Goal: Task Accomplishment & Management: Complete application form

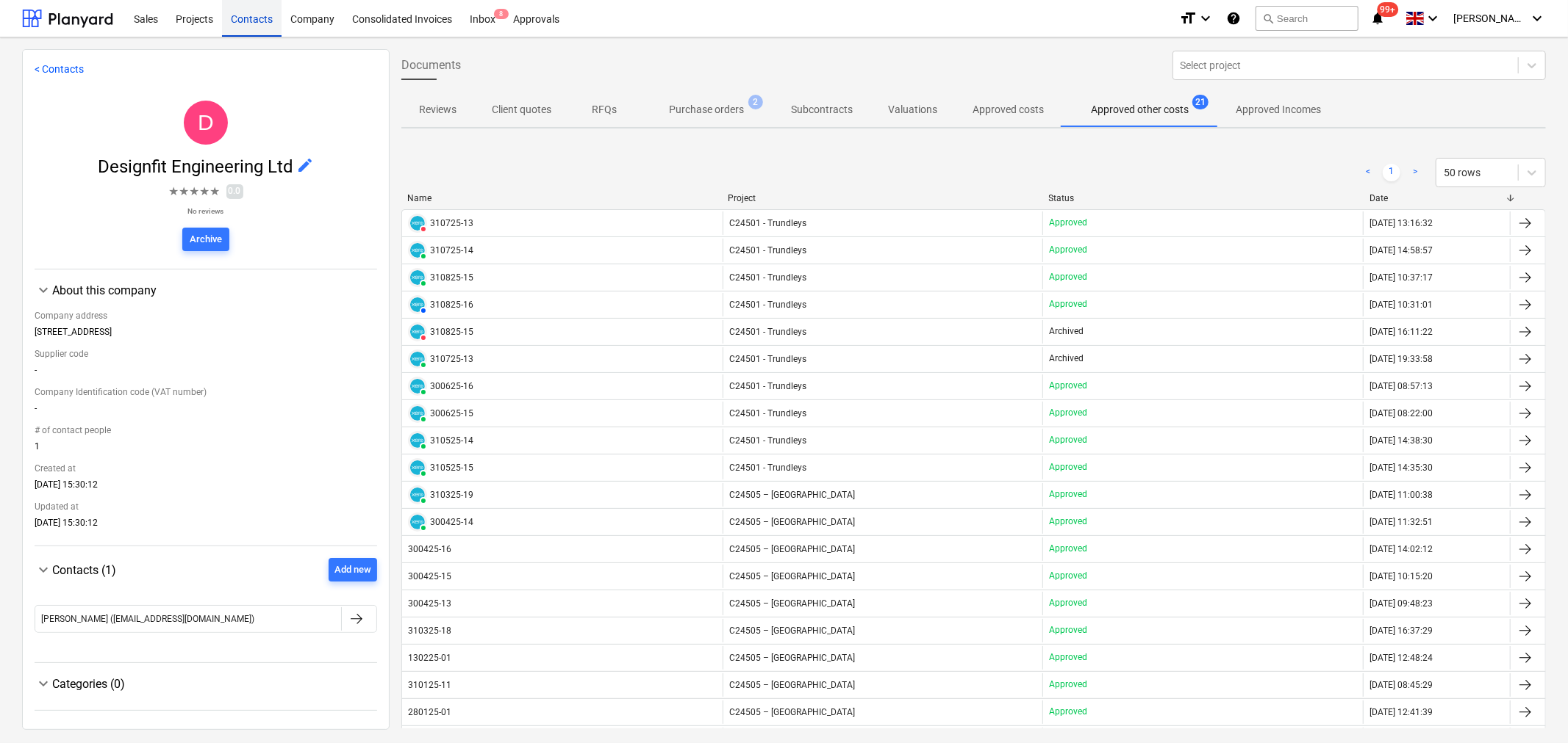
click at [263, 23] on div "Contacts" at bounding box center [252, 17] width 60 height 38
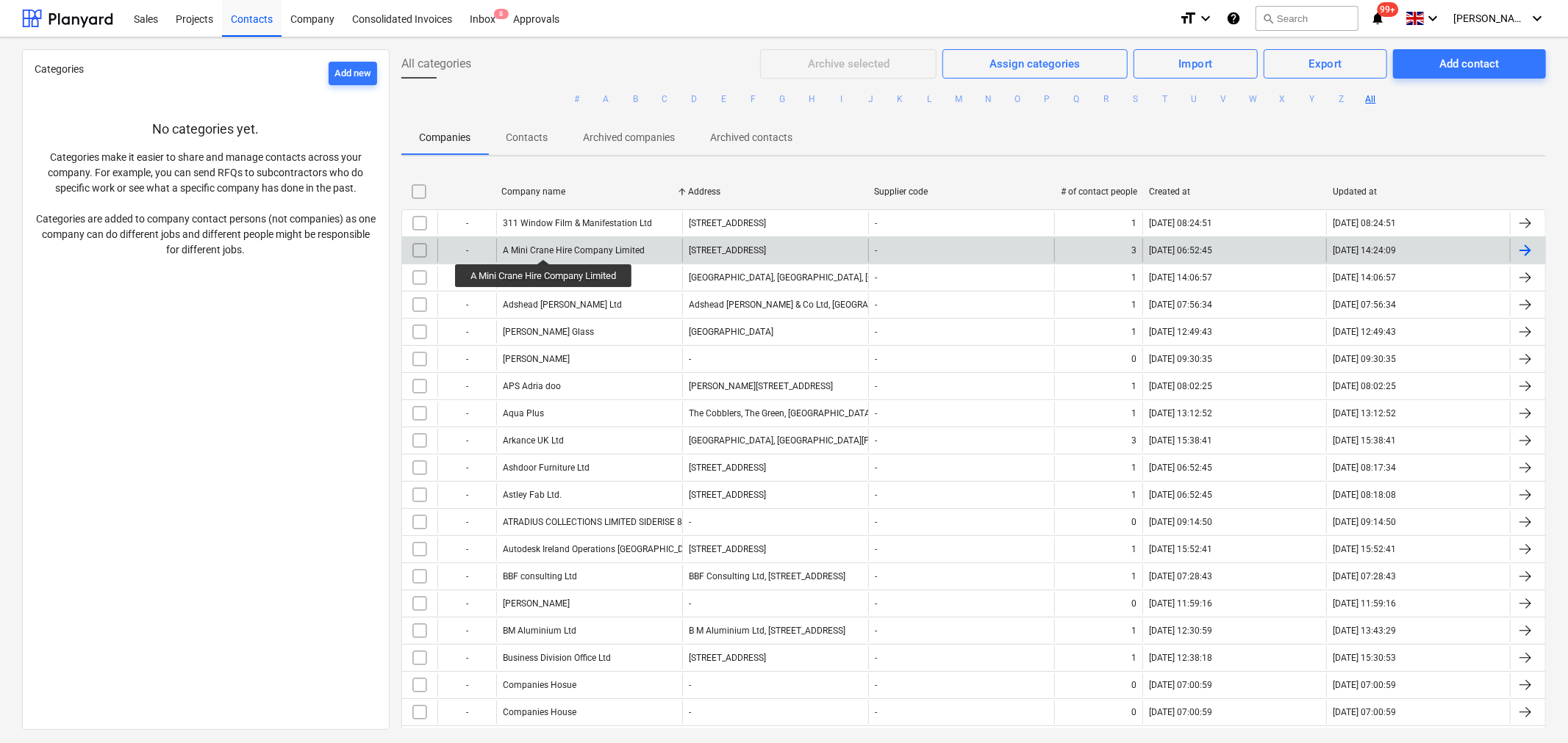
click at [545, 246] on div "A Mini Crane Hire Company Limited" at bounding box center [574, 250] width 142 height 10
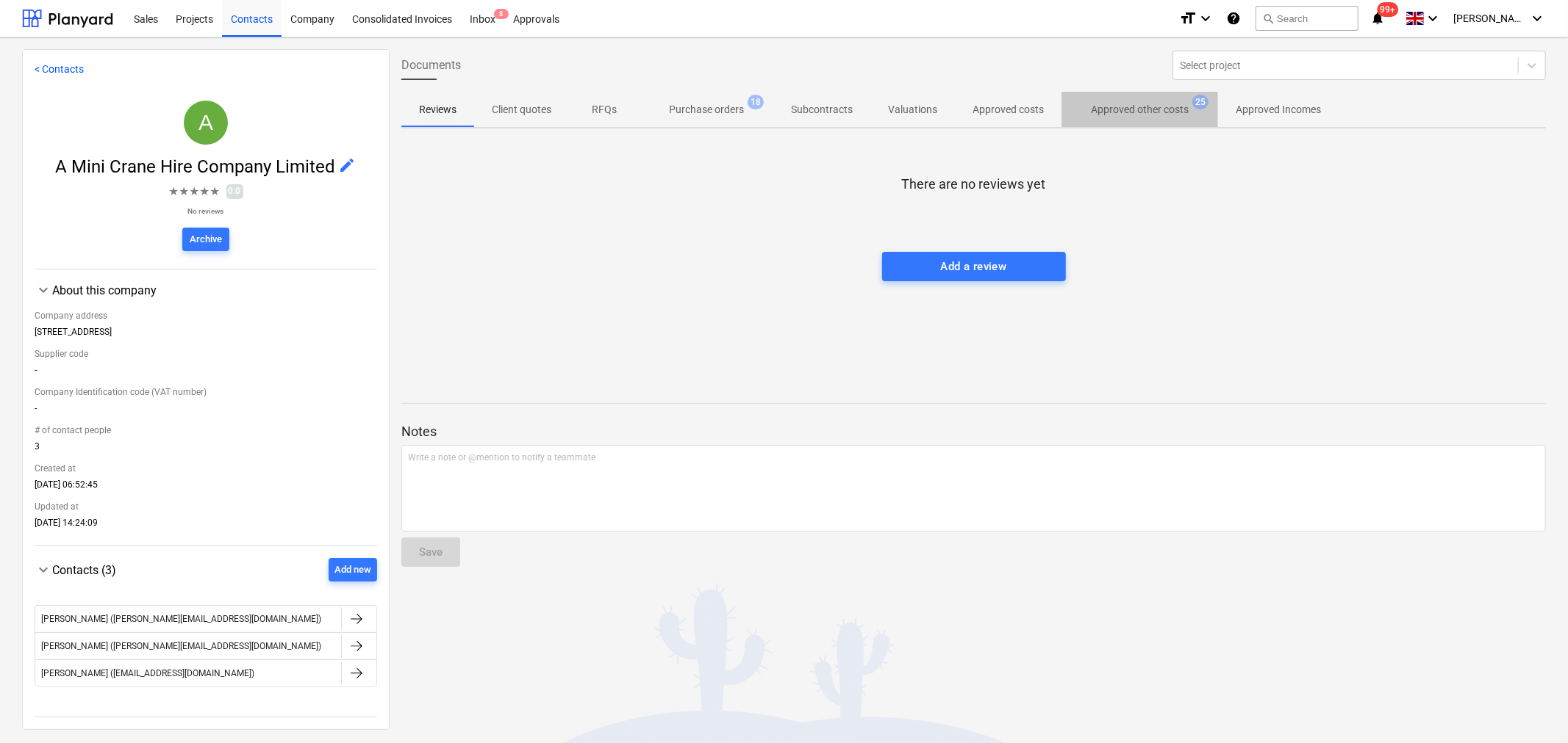
click at [1101, 110] on p "Approved other costs" at bounding box center [1140, 110] width 98 height 16
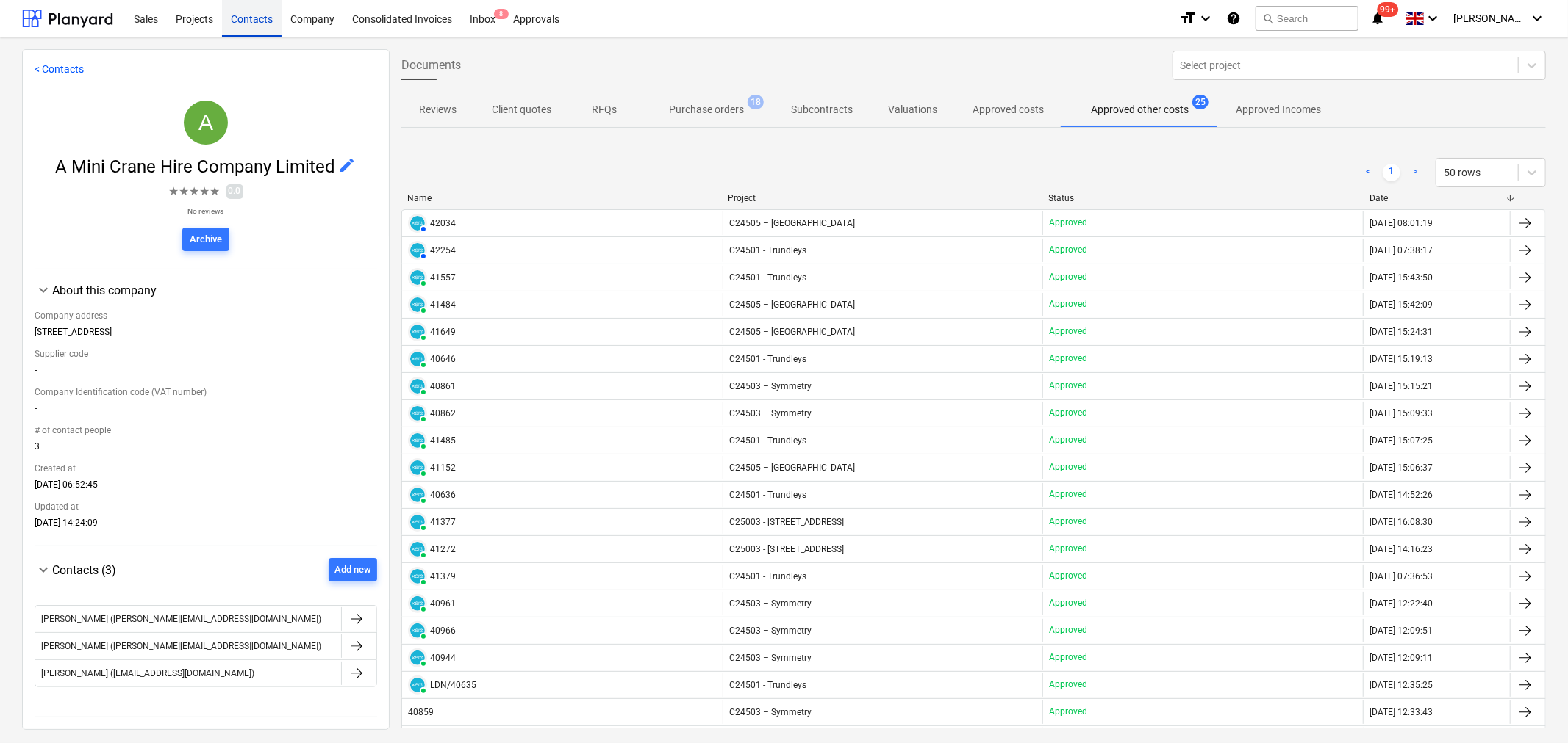
click at [253, 16] on div "Contacts" at bounding box center [252, 17] width 60 height 38
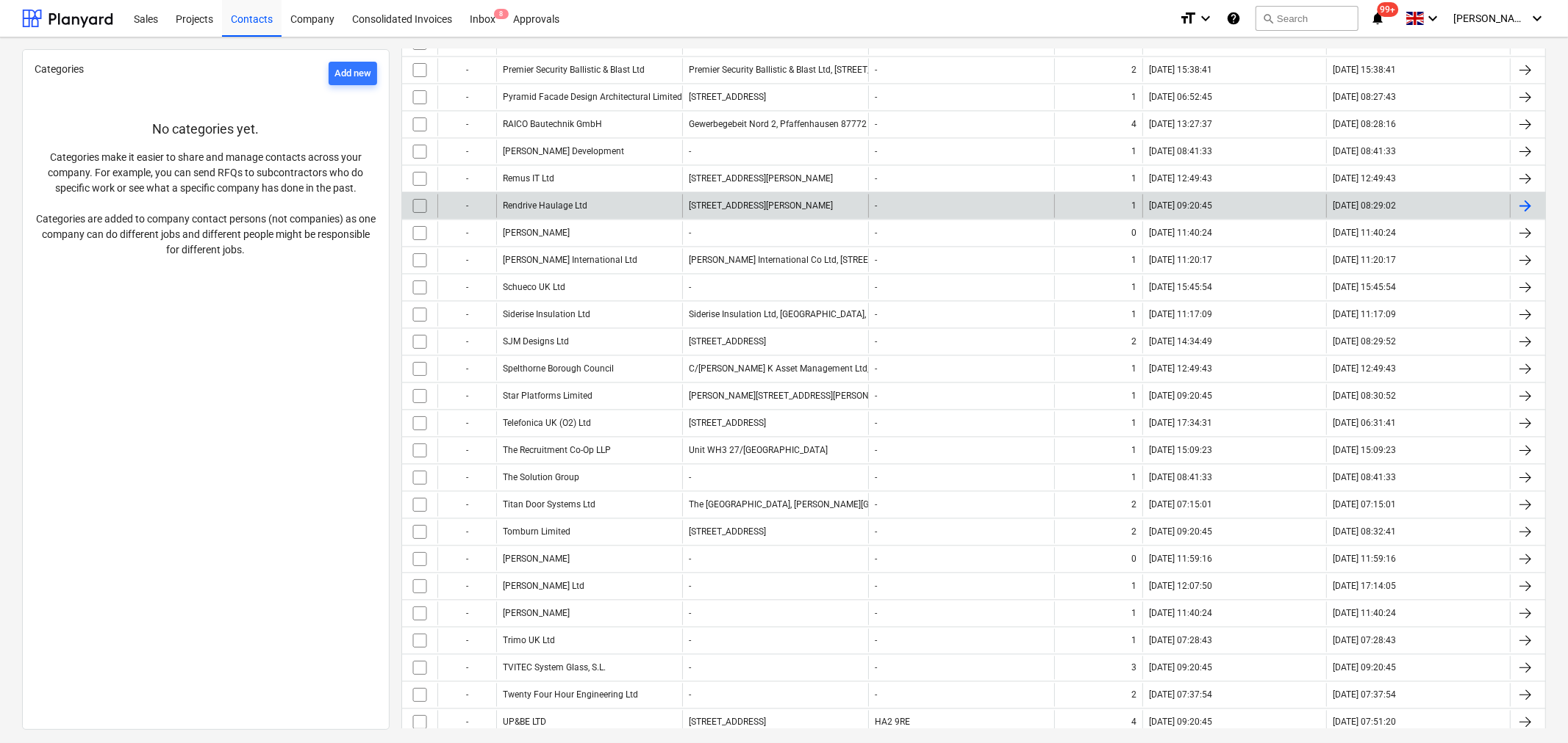
scroll to position [2480, 0]
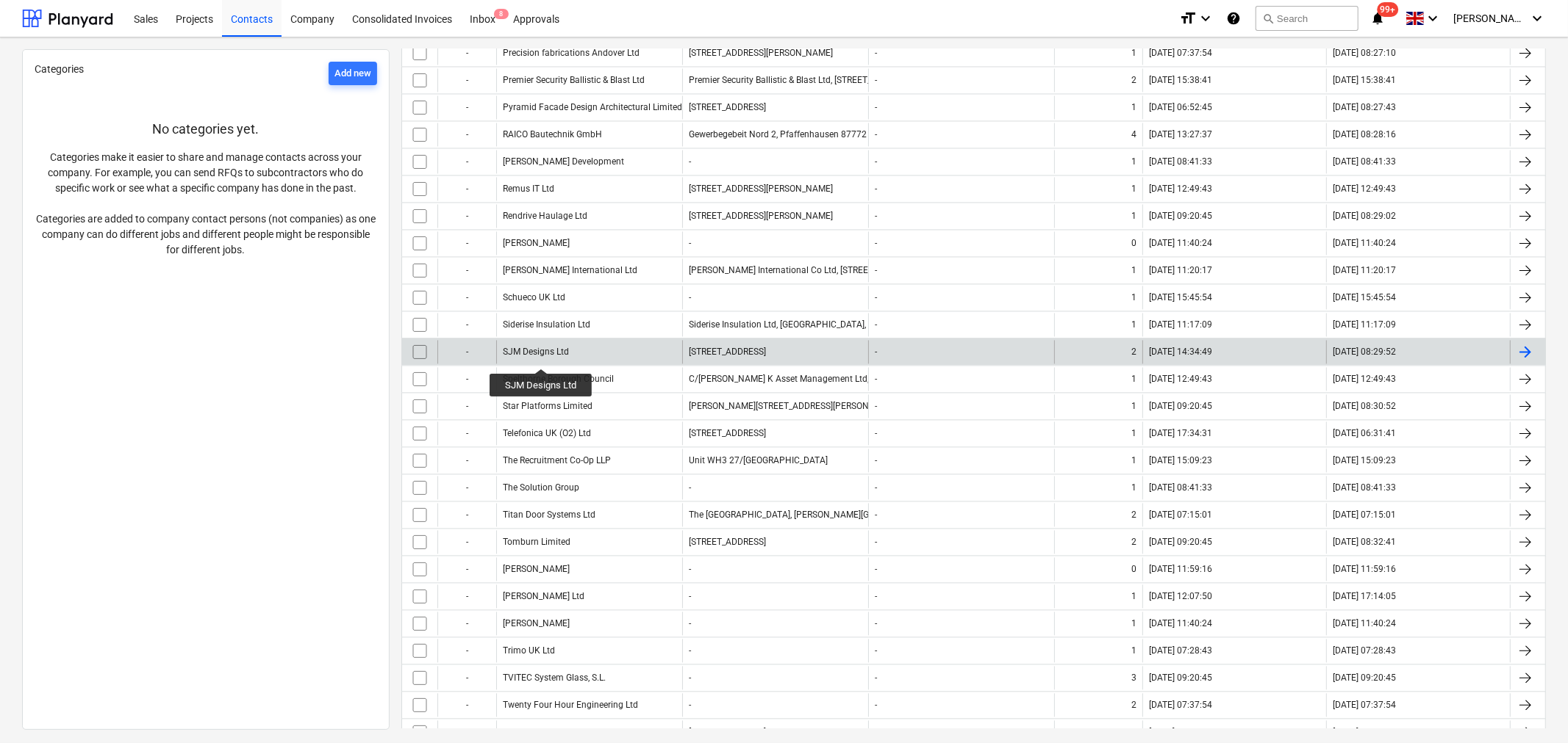
click at [541, 355] on div "SJM Designs Ltd" at bounding box center [536, 352] width 66 height 10
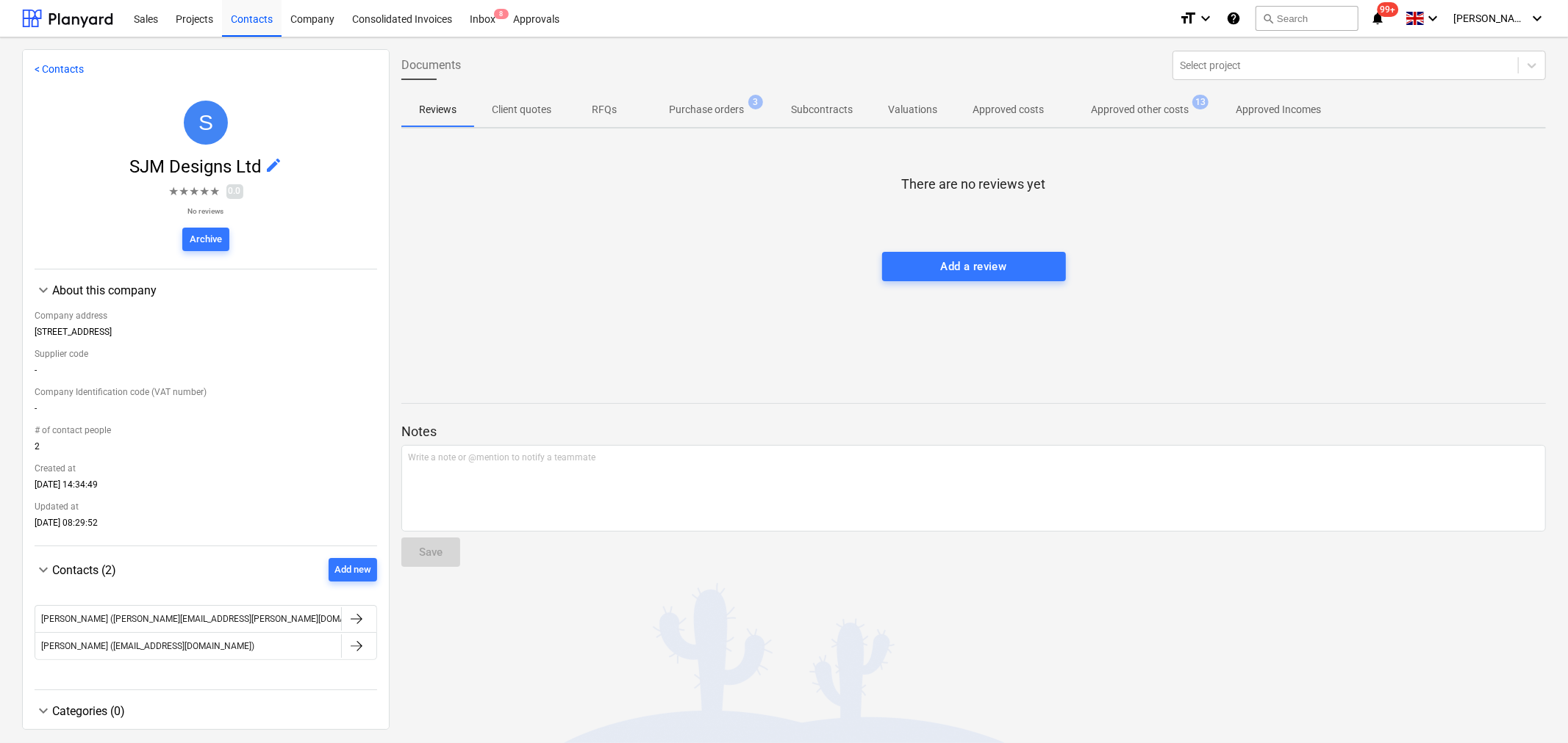
click at [1134, 107] on p "Approved other costs" at bounding box center [1140, 110] width 98 height 16
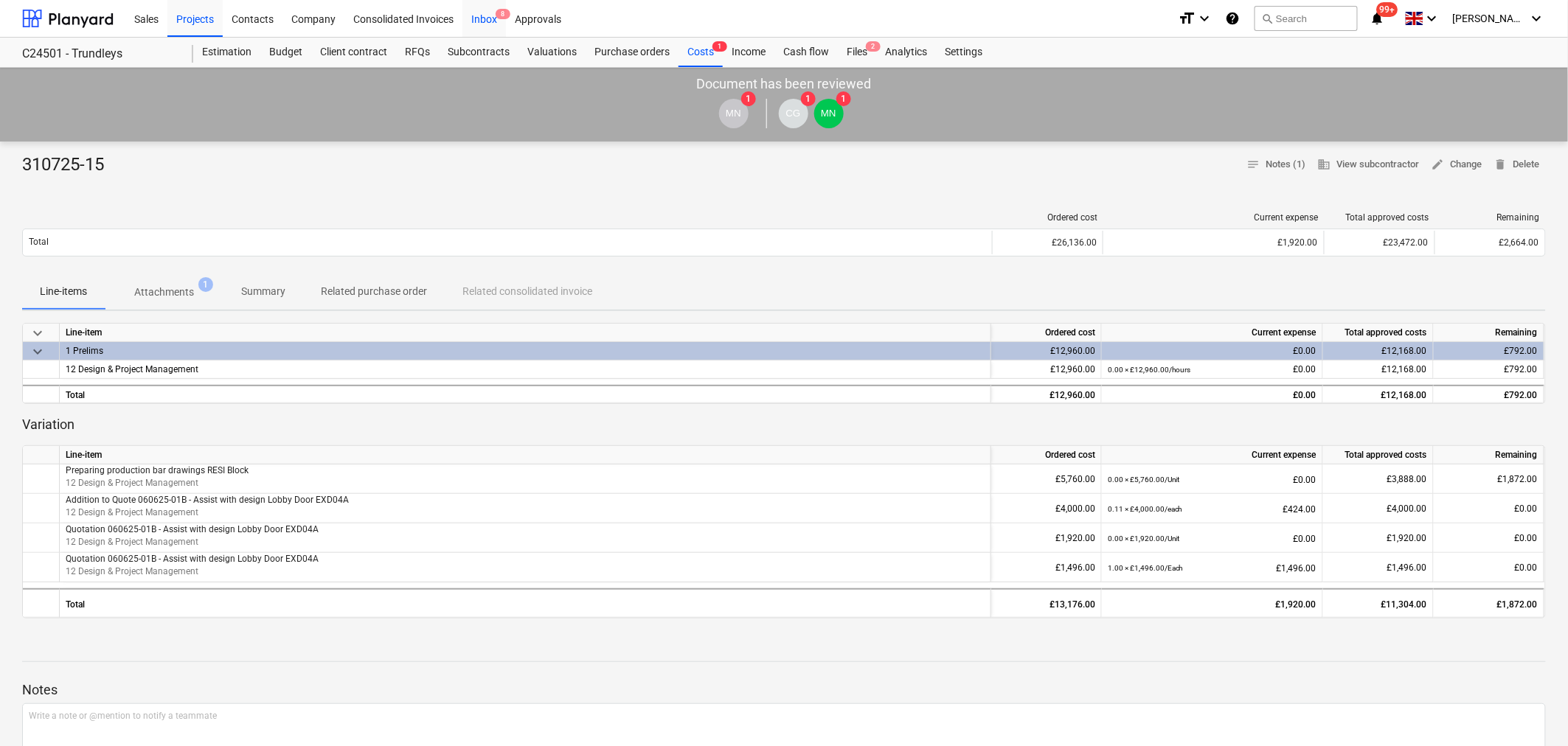
click at [488, 18] on div "Inbox 8" at bounding box center [484, 18] width 43 height 38
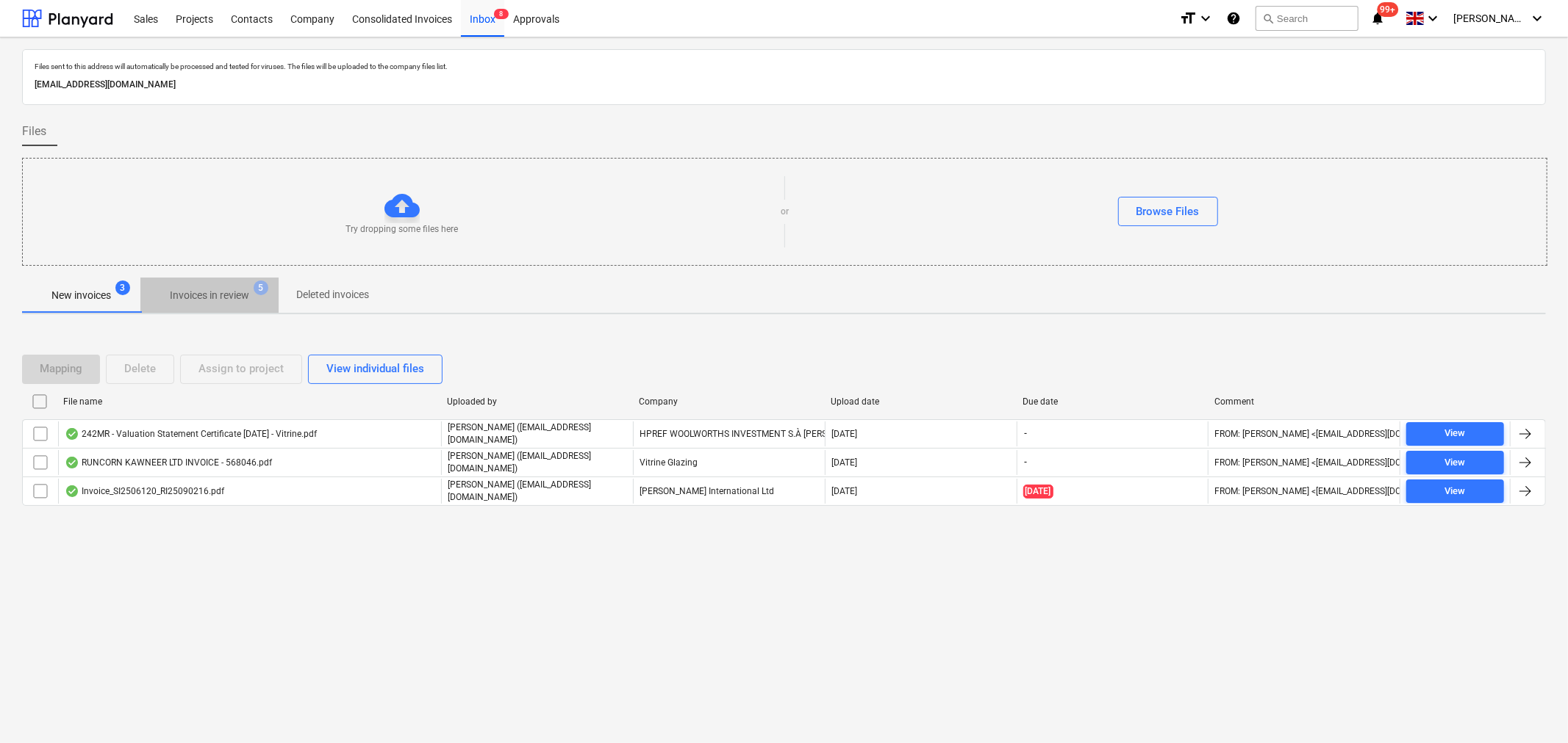
click at [235, 292] on p "Invoices in review" at bounding box center [209, 296] width 79 height 16
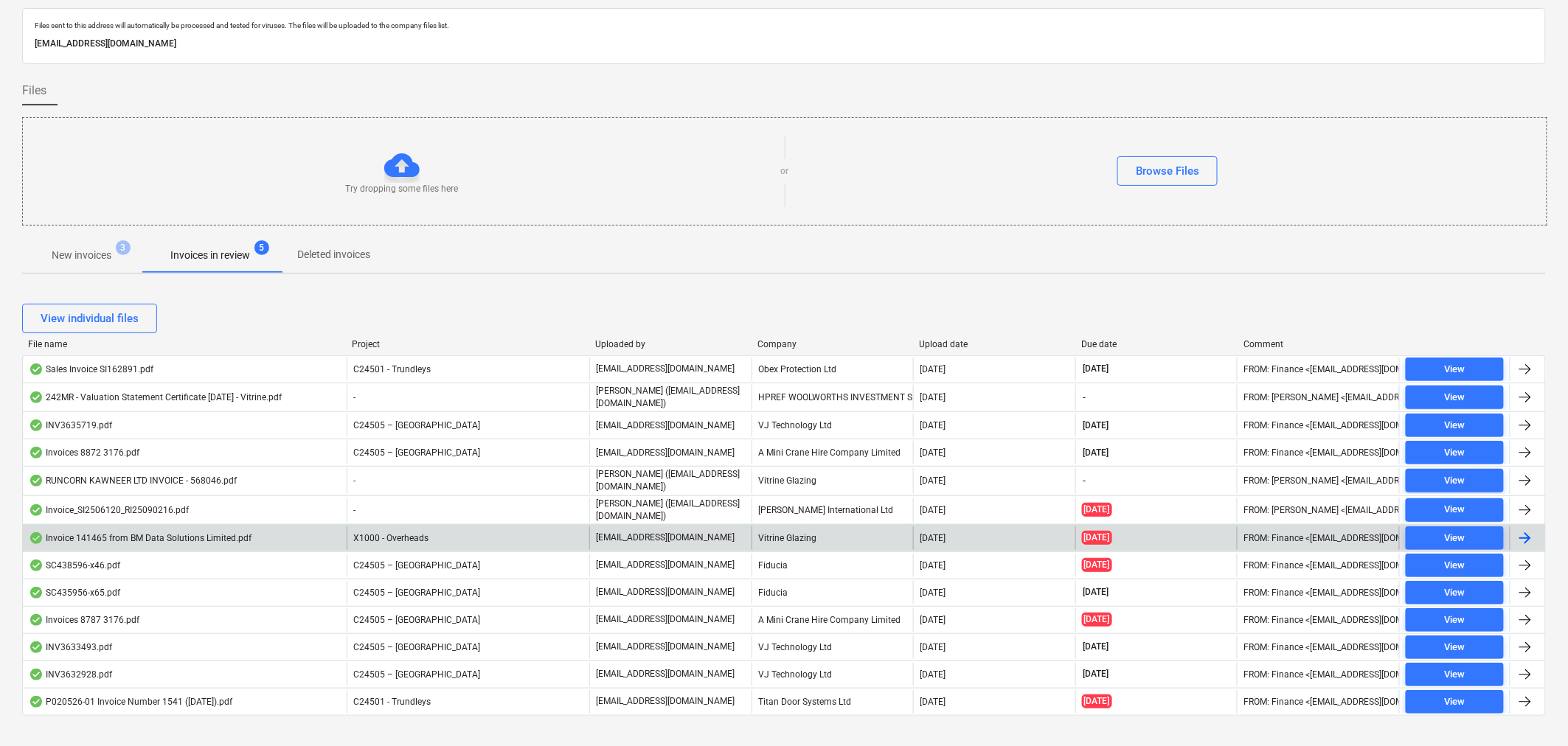
scroll to position [64, 0]
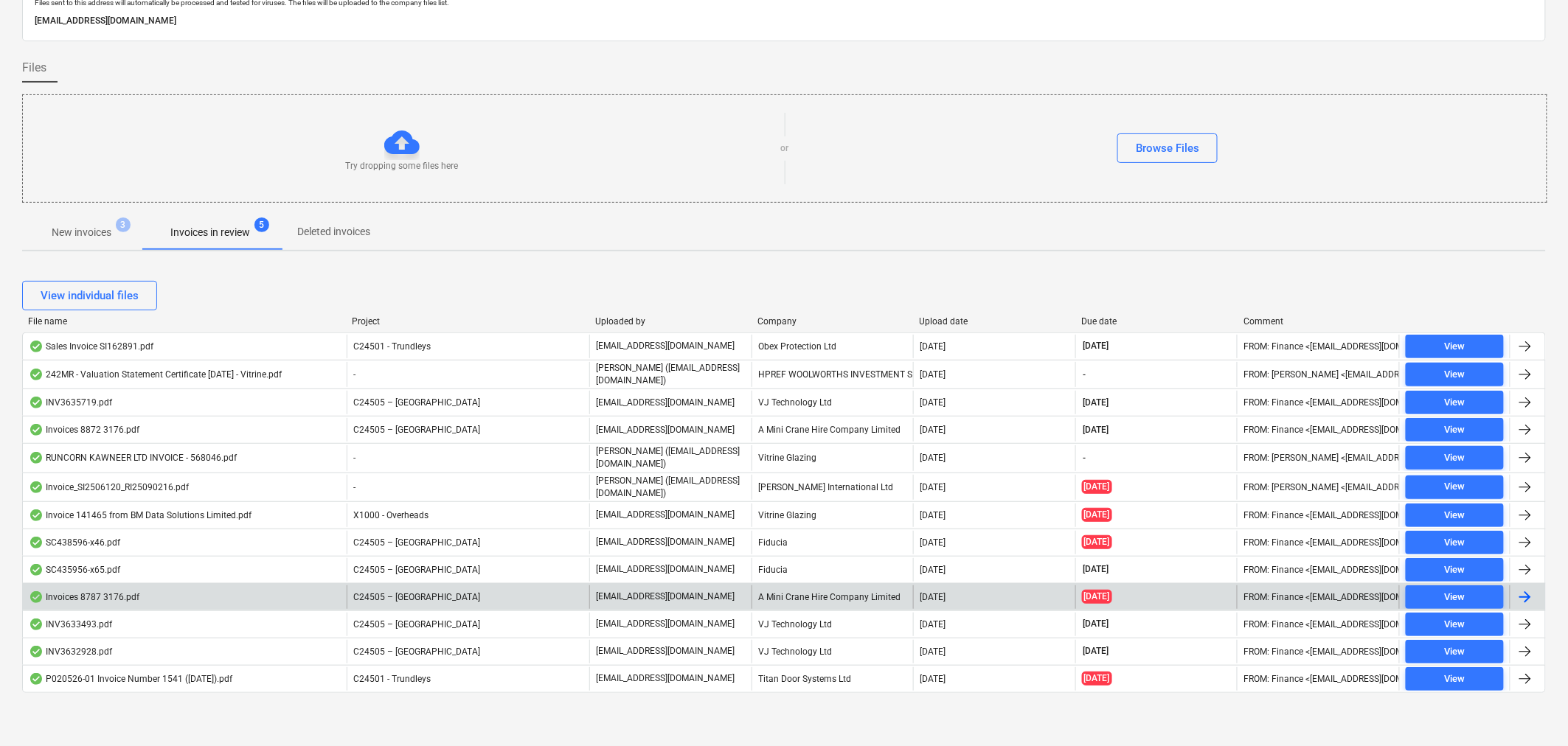
click at [801, 599] on div "A Mini Crane Hire Company Limited" at bounding box center [833, 597] width 163 height 24
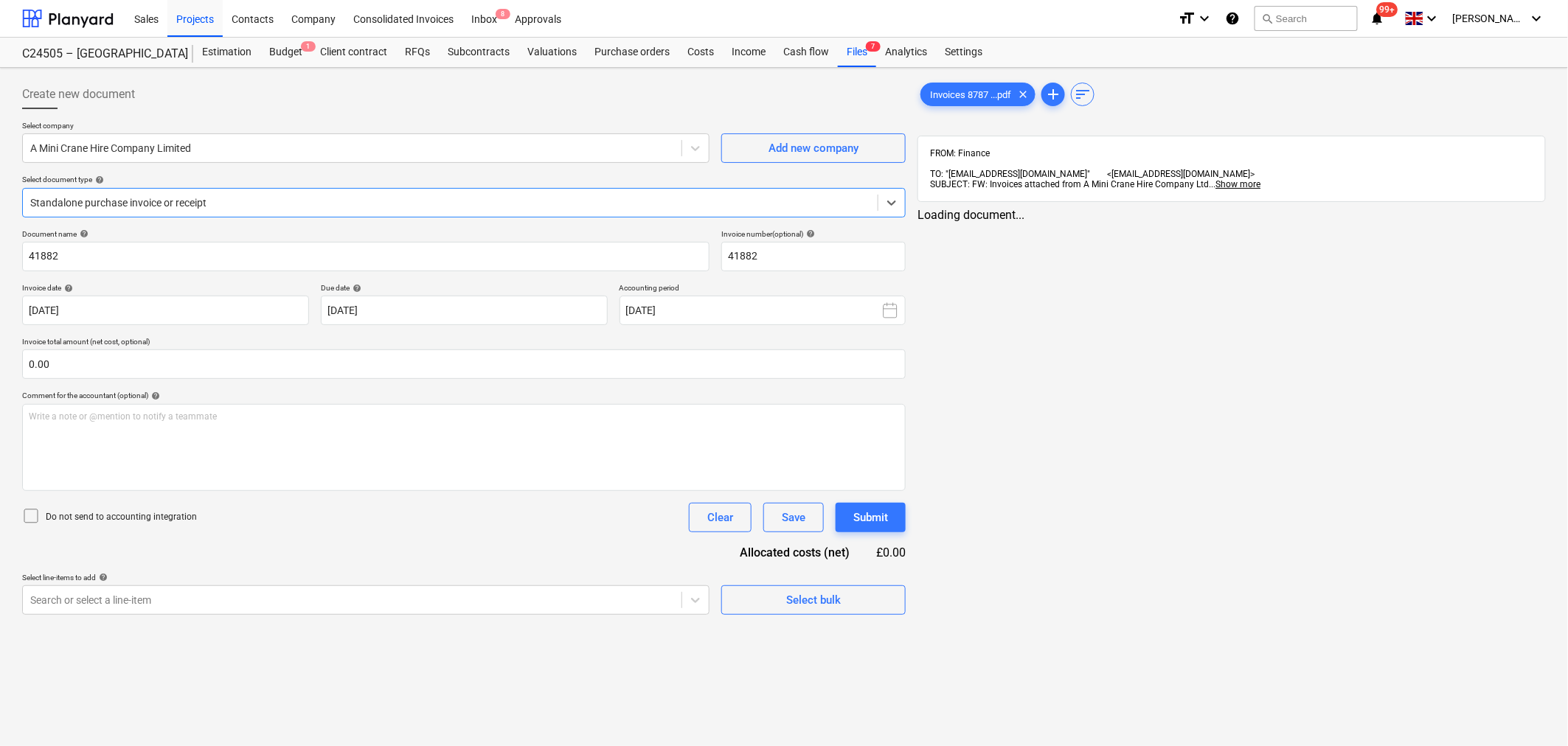
type input "41882"
type input "[DATE]"
click at [1494, 221] on span "chat" at bounding box center [1489, 228] width 18 height 18
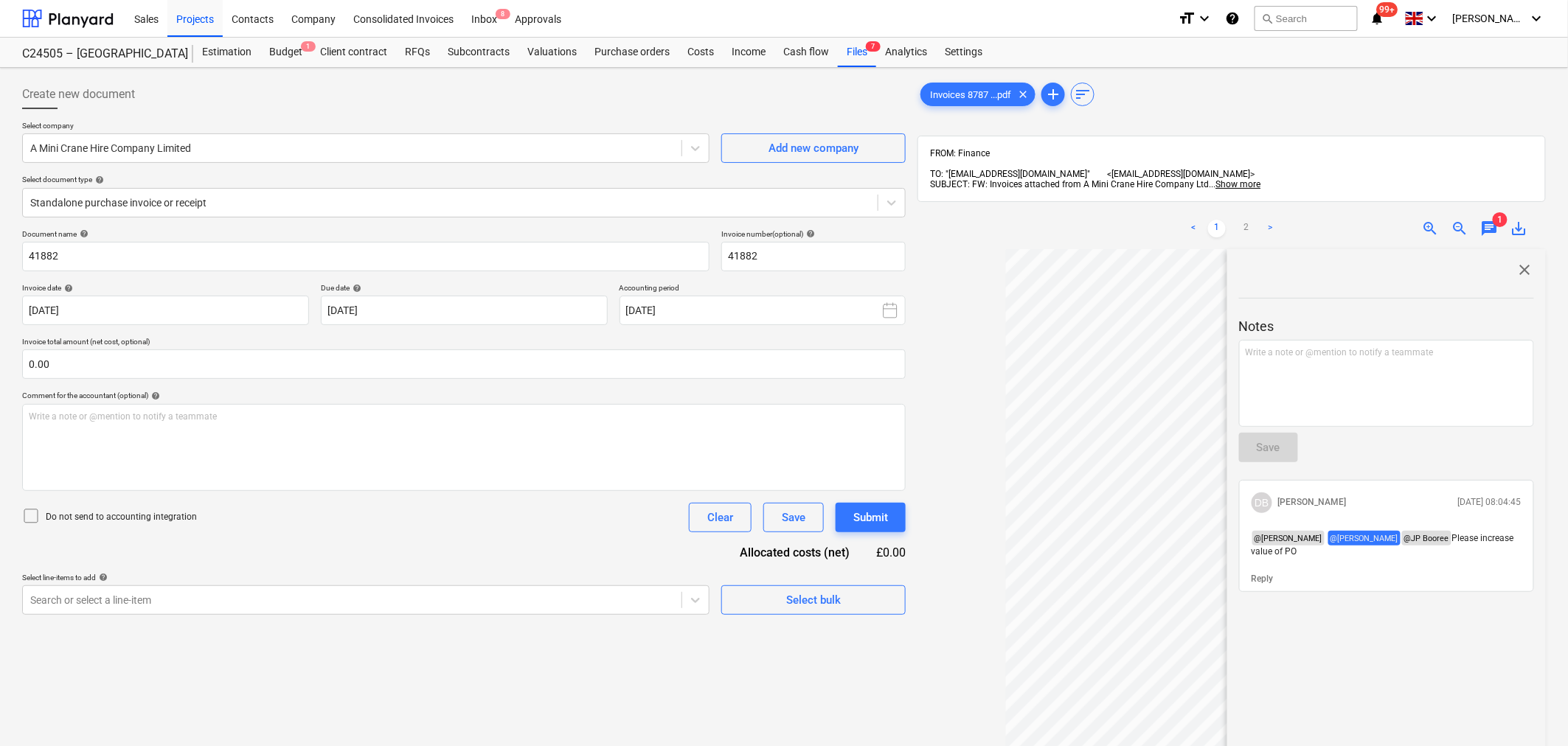
click at [1494, 221] on span "chat" at bounding box center [1489, 228] width 18 height 18
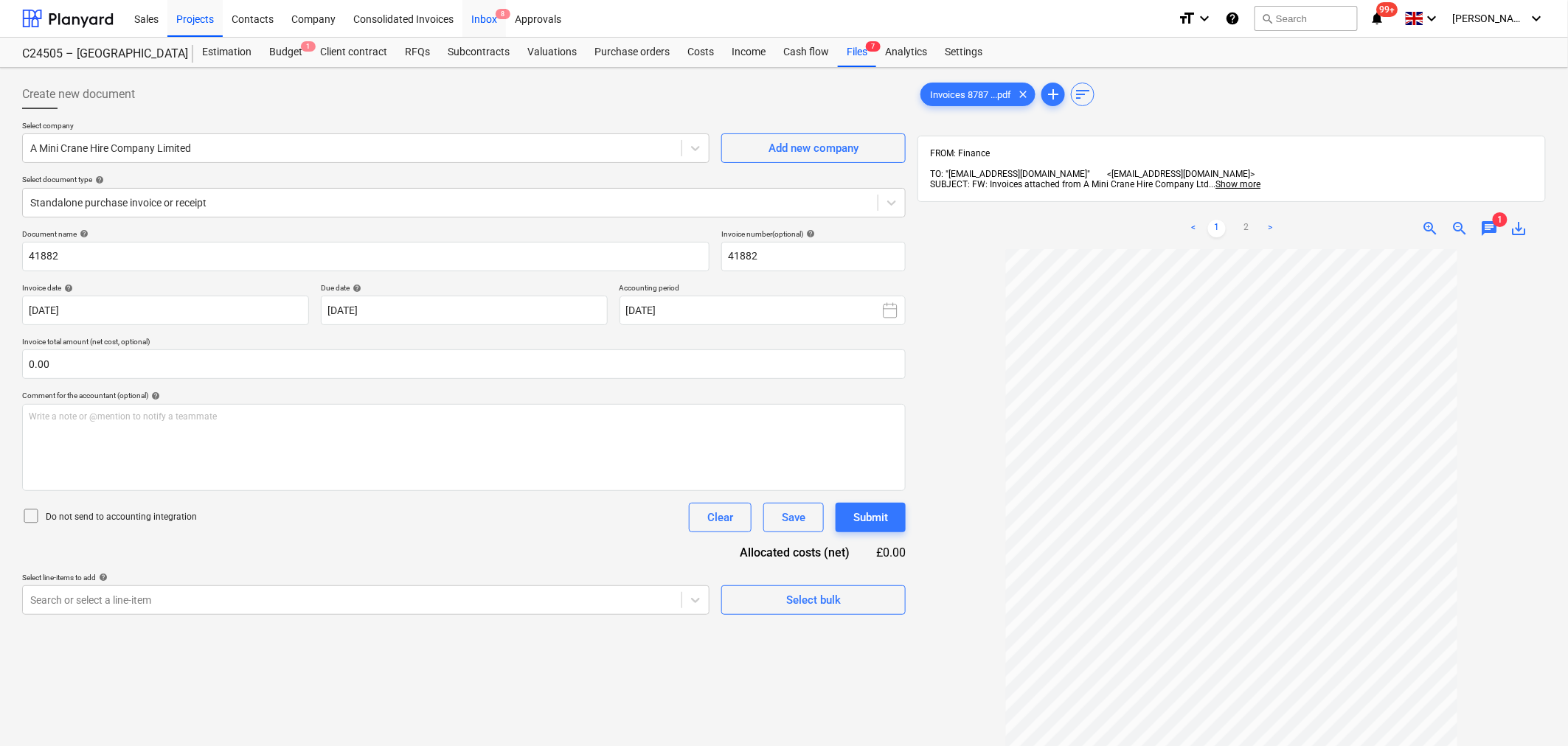
click at [483, 24] on div "Inbox 8" at bounding box center [484, 18] width 43 height 38
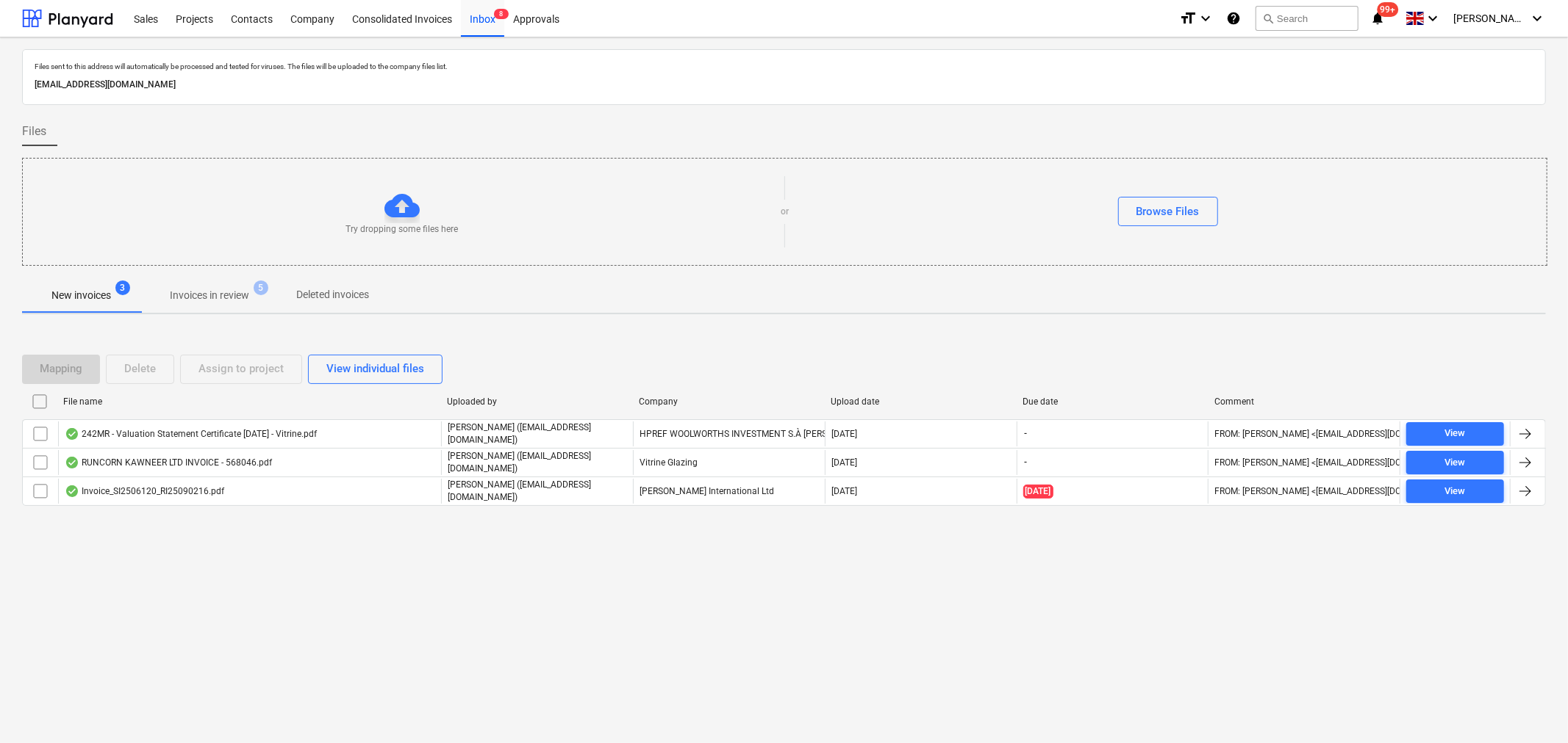
click at [221, 291] on p "Invoices in review" at bounding box center [209, 296] width 79 height 16
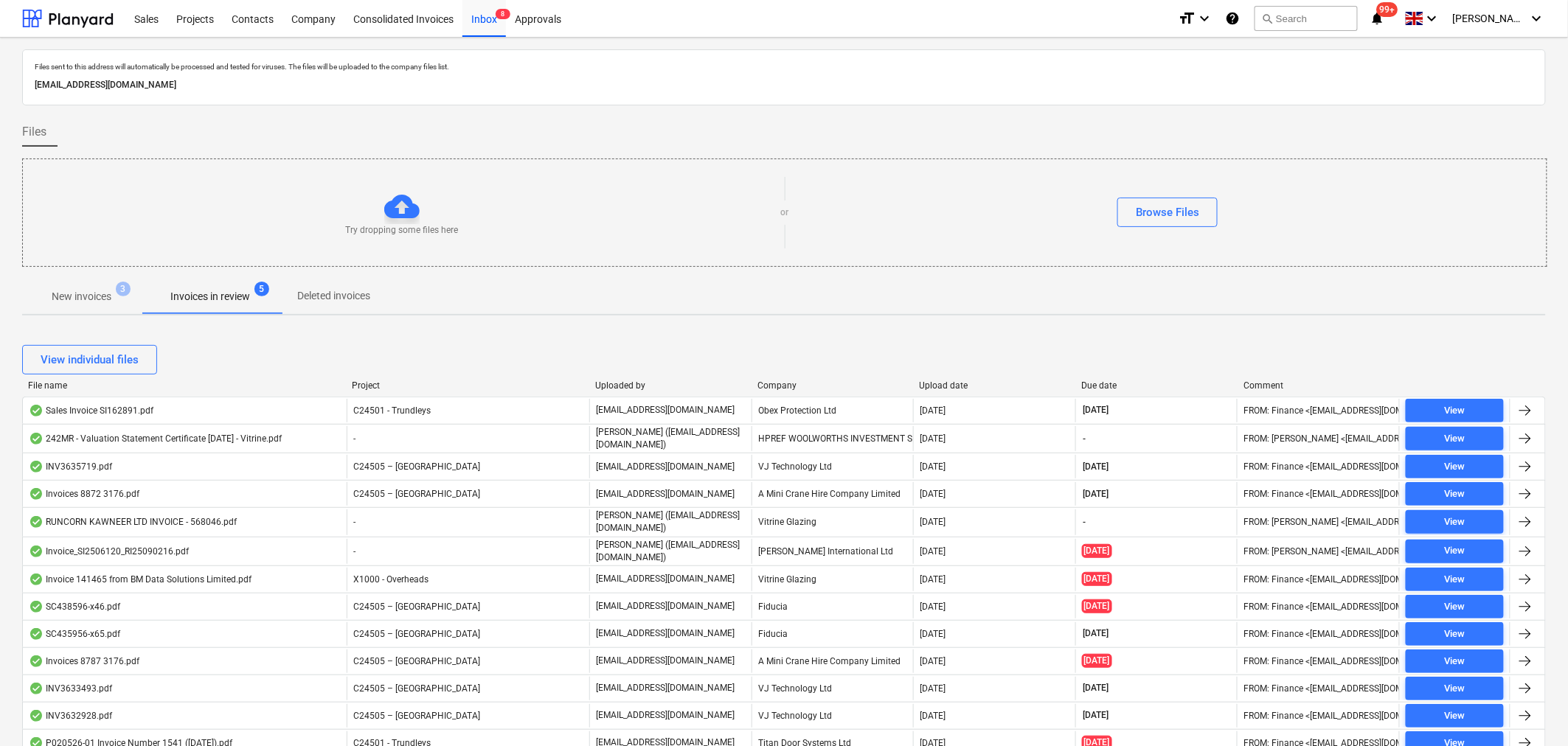
click at [776, 385] on div "Company" at bounding box center [832, 385] width 151 height 10
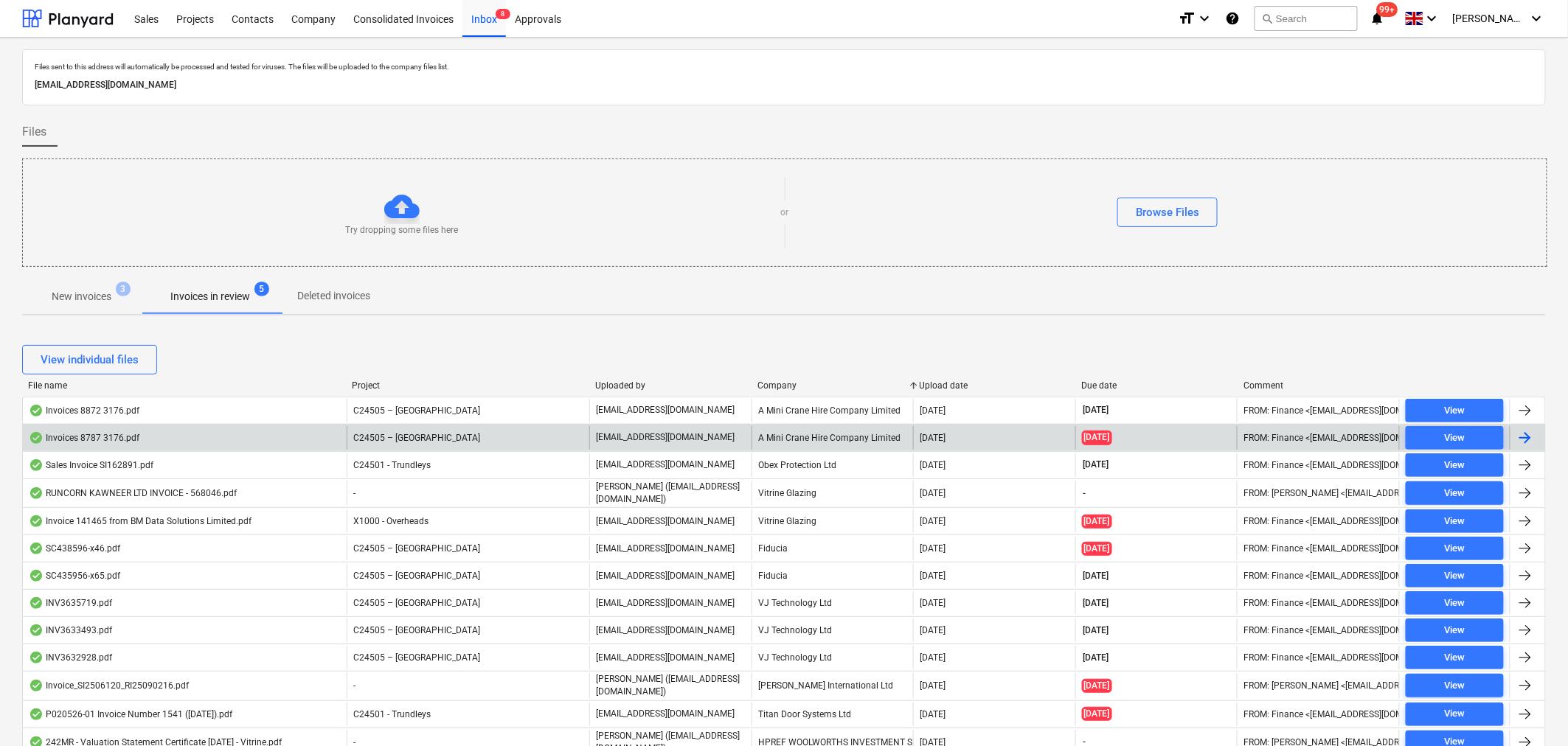
click at [794, 434] on div "A Mini Crane Hire Company Limited" at bounding box center [833, 438] width 163 height 24
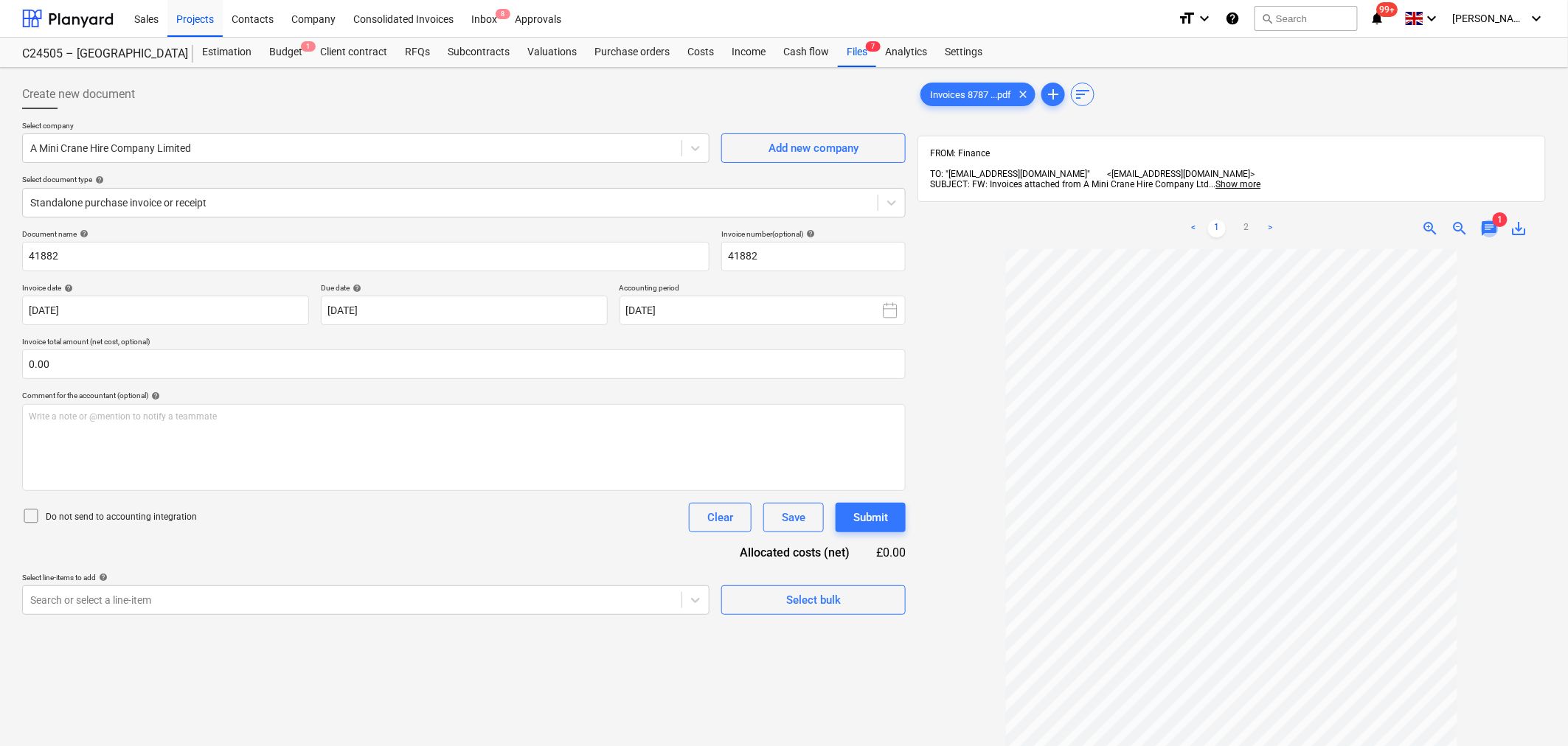
click at [1491, 220] on span "chat" at bounding box center [1489, 228] width 18 height 18
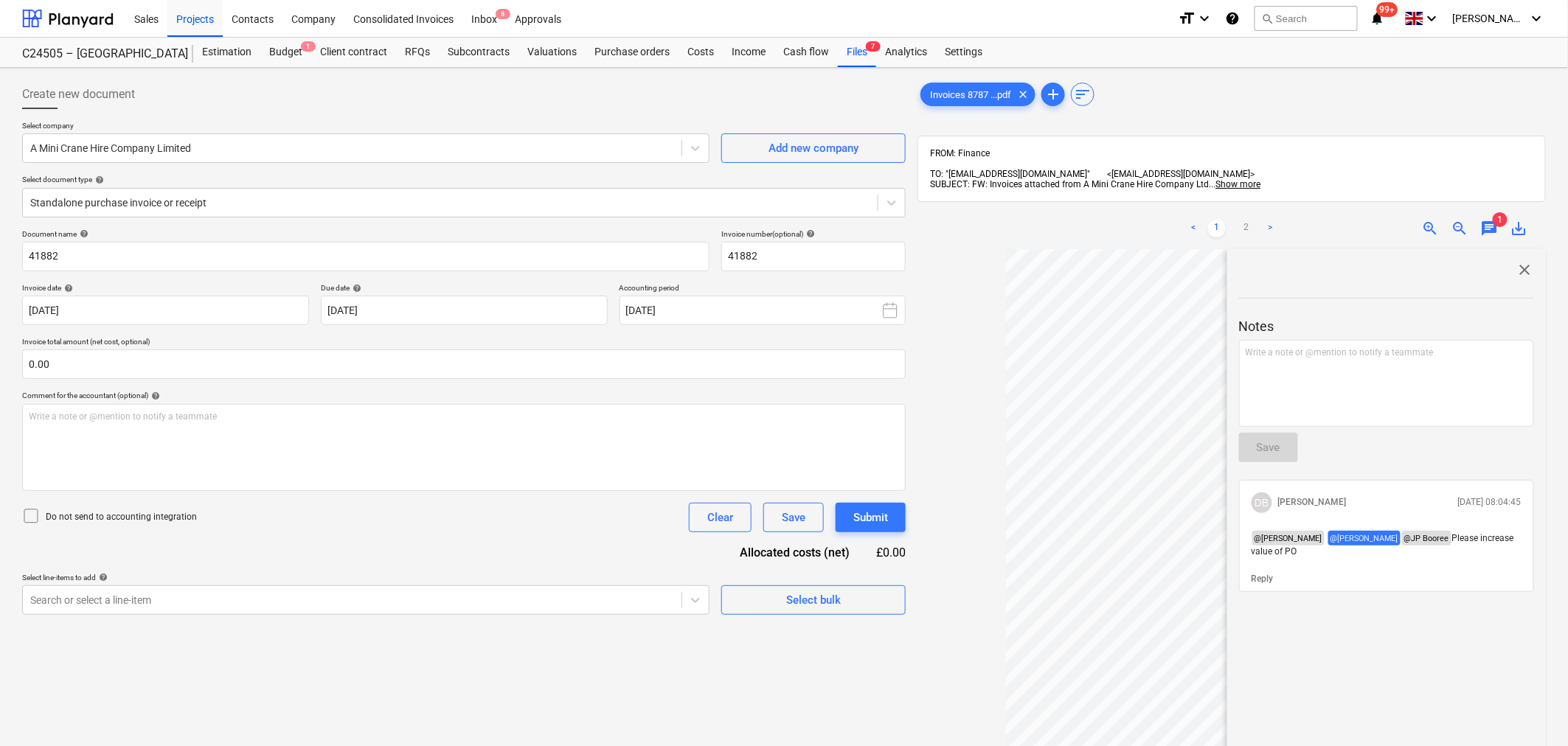
click at [1491, 220] on span "chat" at bounding box center [1489, 228] width 18 height 18
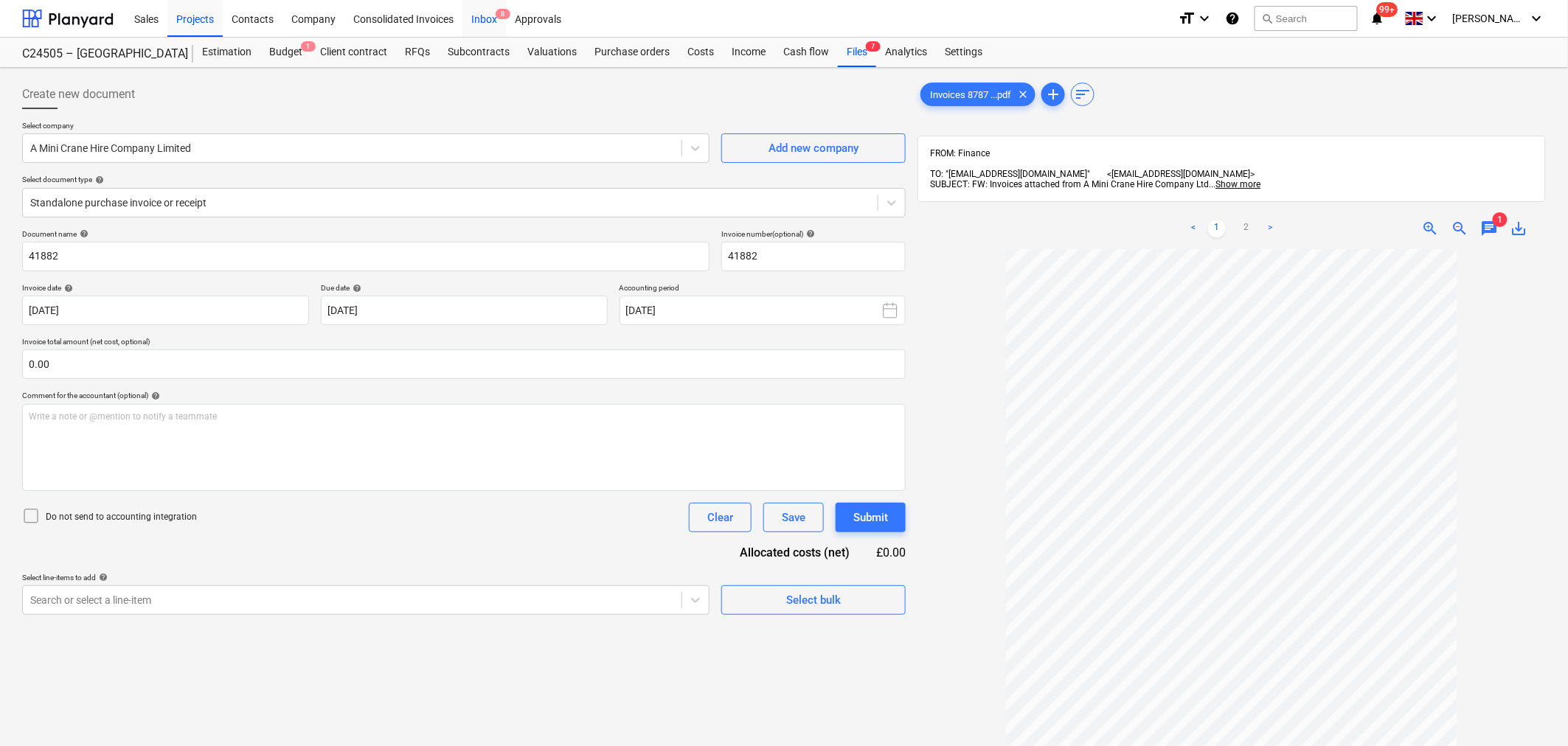
drag, startPoint x: 487, startPoint y: 20, endPoint x: 496, endPoint y: 33, distance: 15.8
click at [487, 20] on div "Inbox 8" at bounding box center [484, 18] width 43 height 38
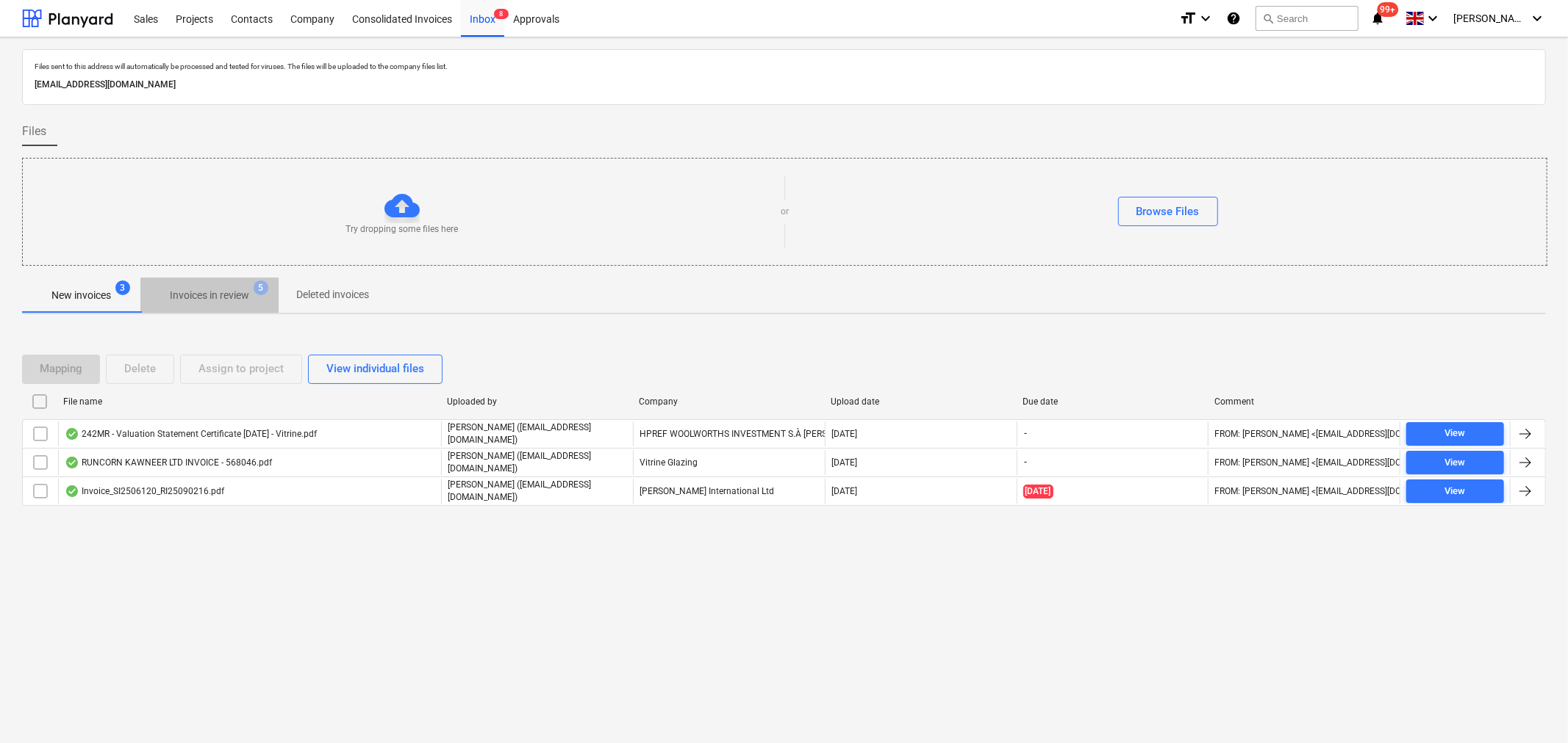
click at [223, 296] on p "Invoices in review" at bounding box center [209, 296] width 79 height 16
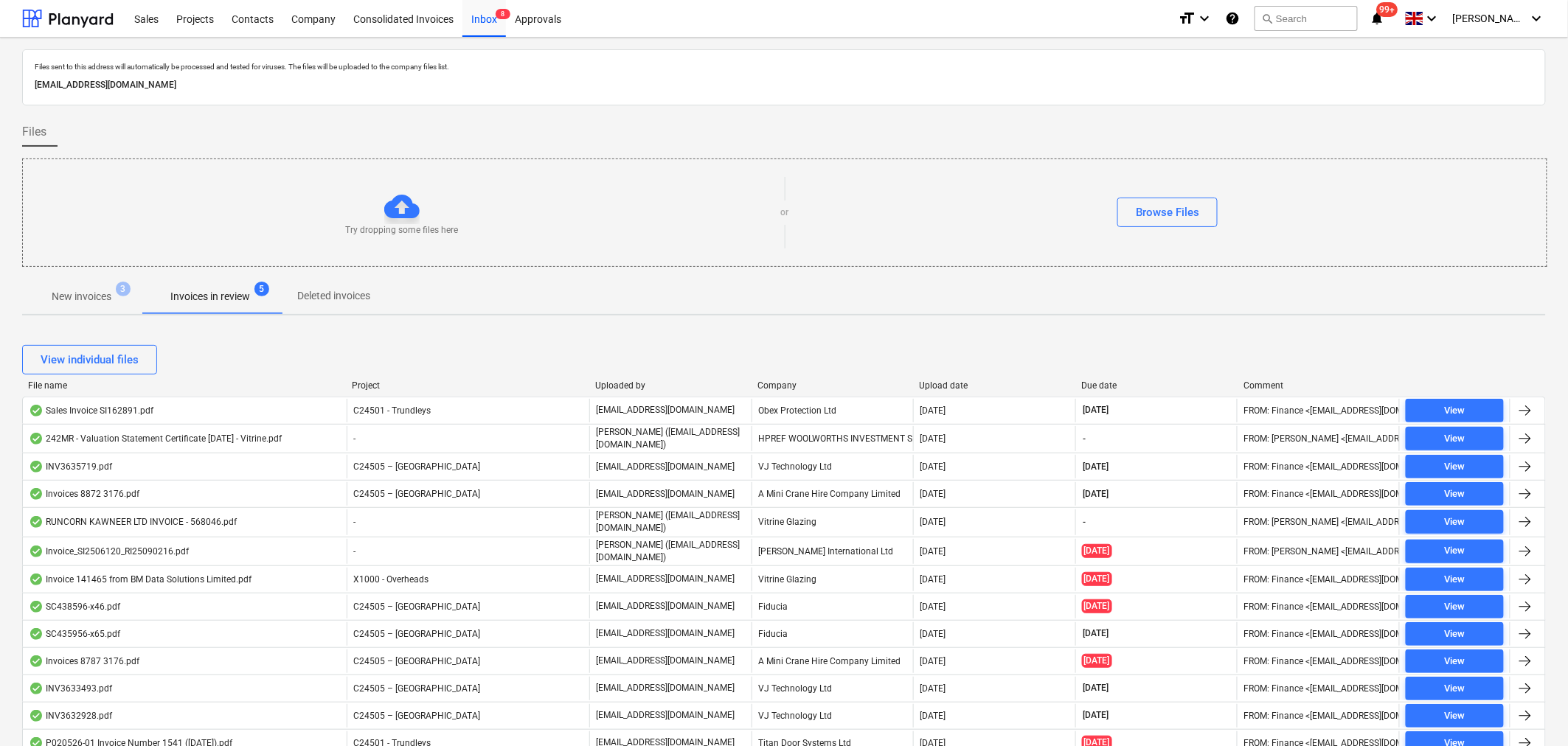
click at [772, 385] on div "Company" at bounding box center [832, 385] width 151 height 10
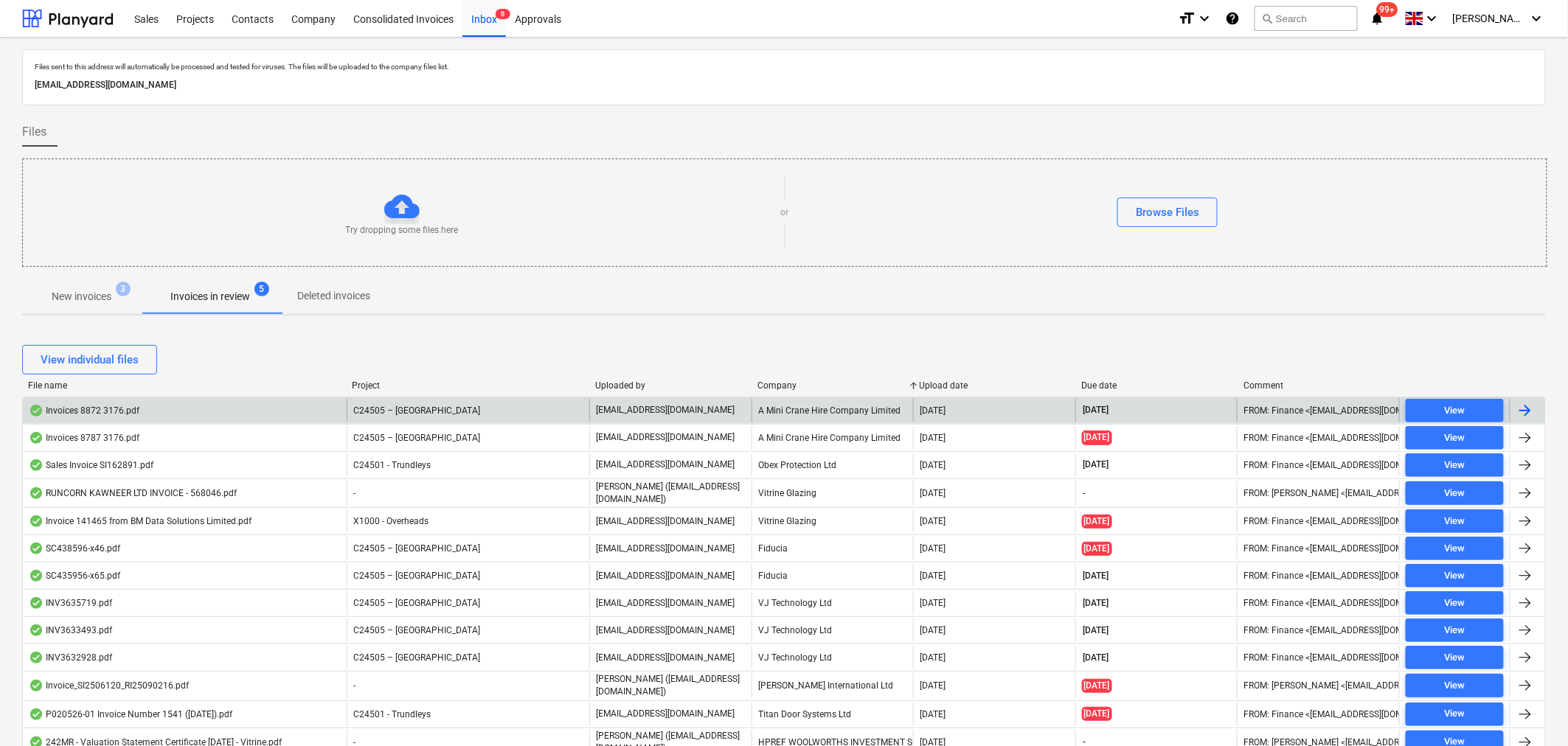
click at [777, 410] on div "A Mini Crane Hire Company Limited" at bounding box center [833, 411] width 163 height 24
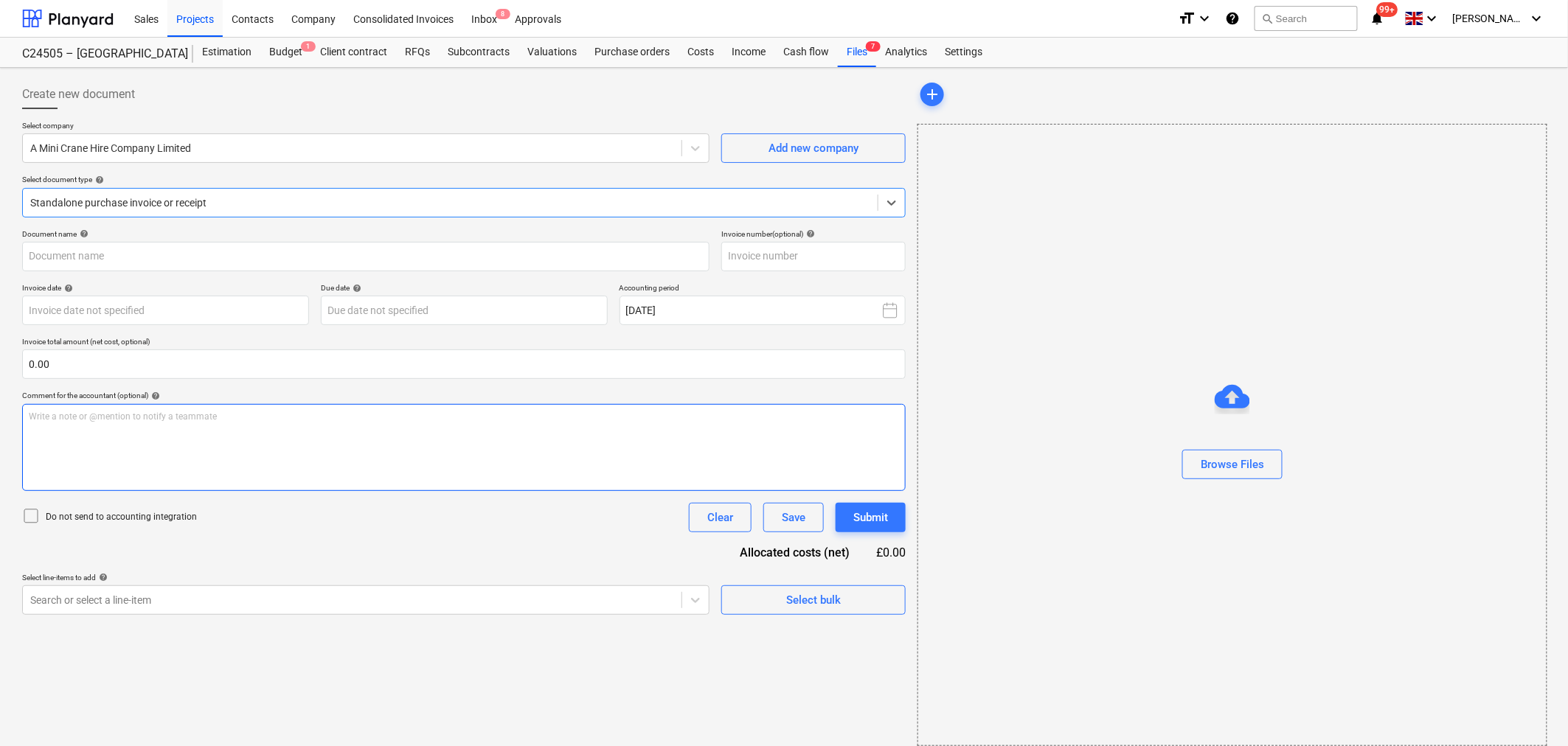
type input "42175"
type input "[DATE]"
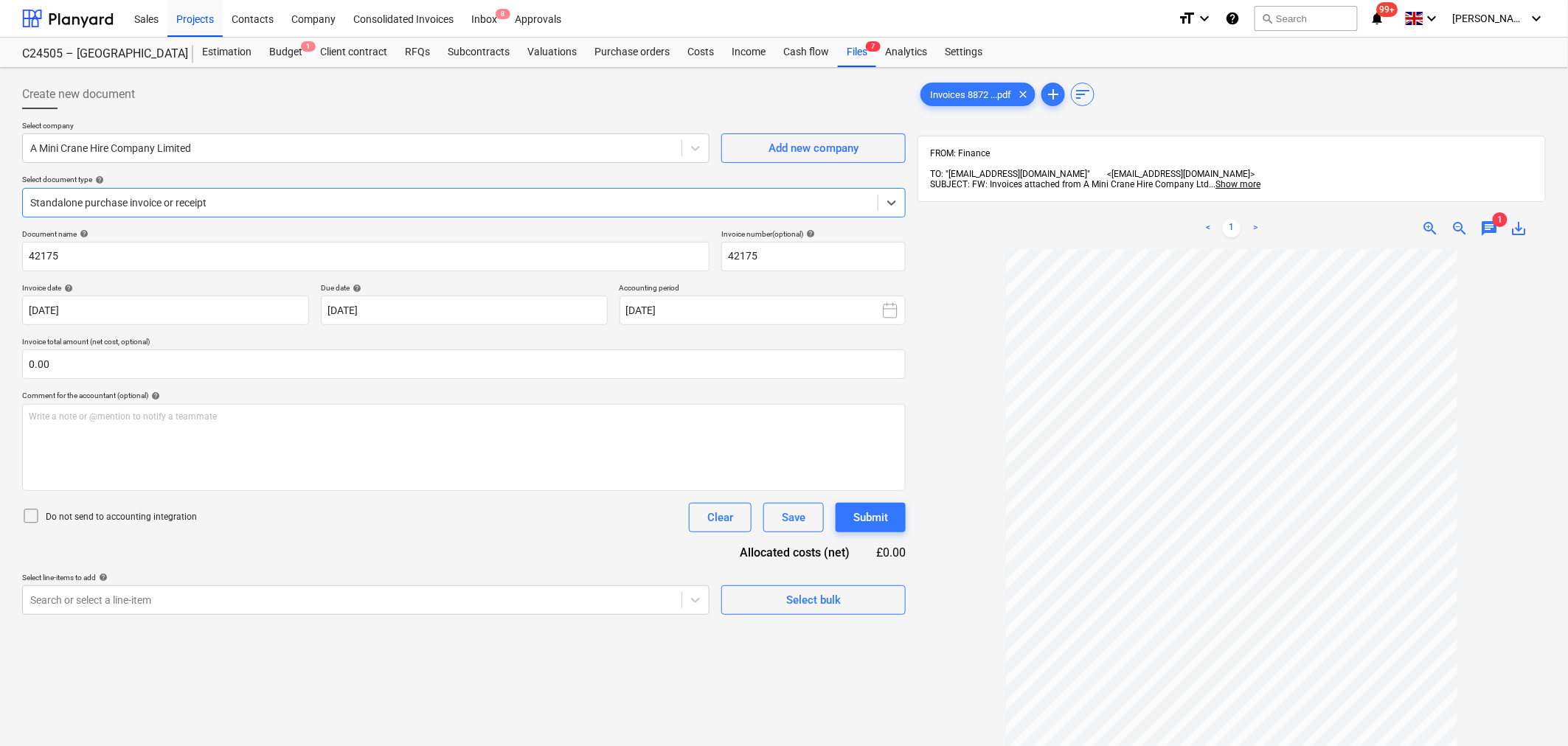
click at [1488, 220] on span "chat" at bounding box center [1489, 228] width 18 height 18
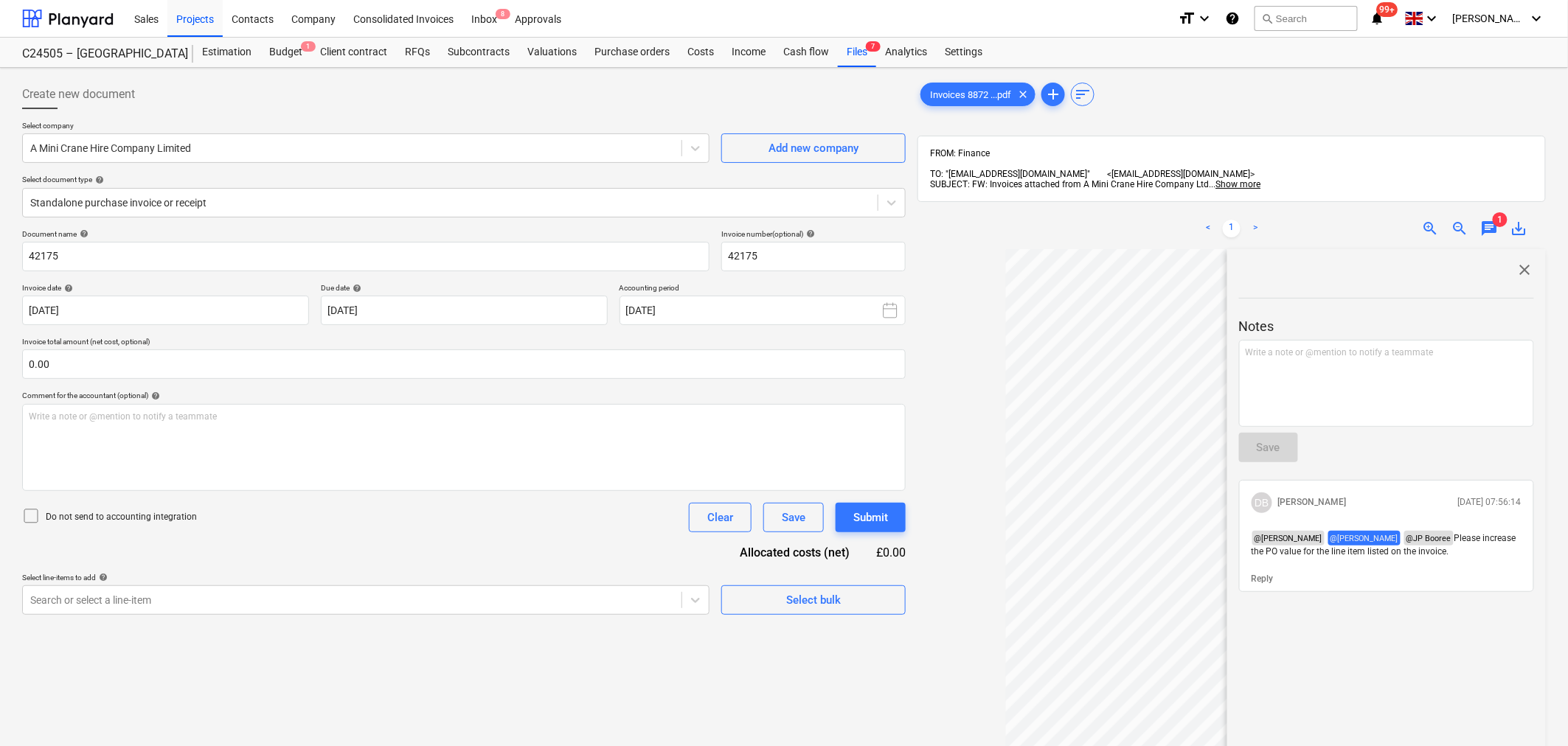
click at [1488, 220] on span "chat" at bounding box center [1489, 228] width 18 height 18
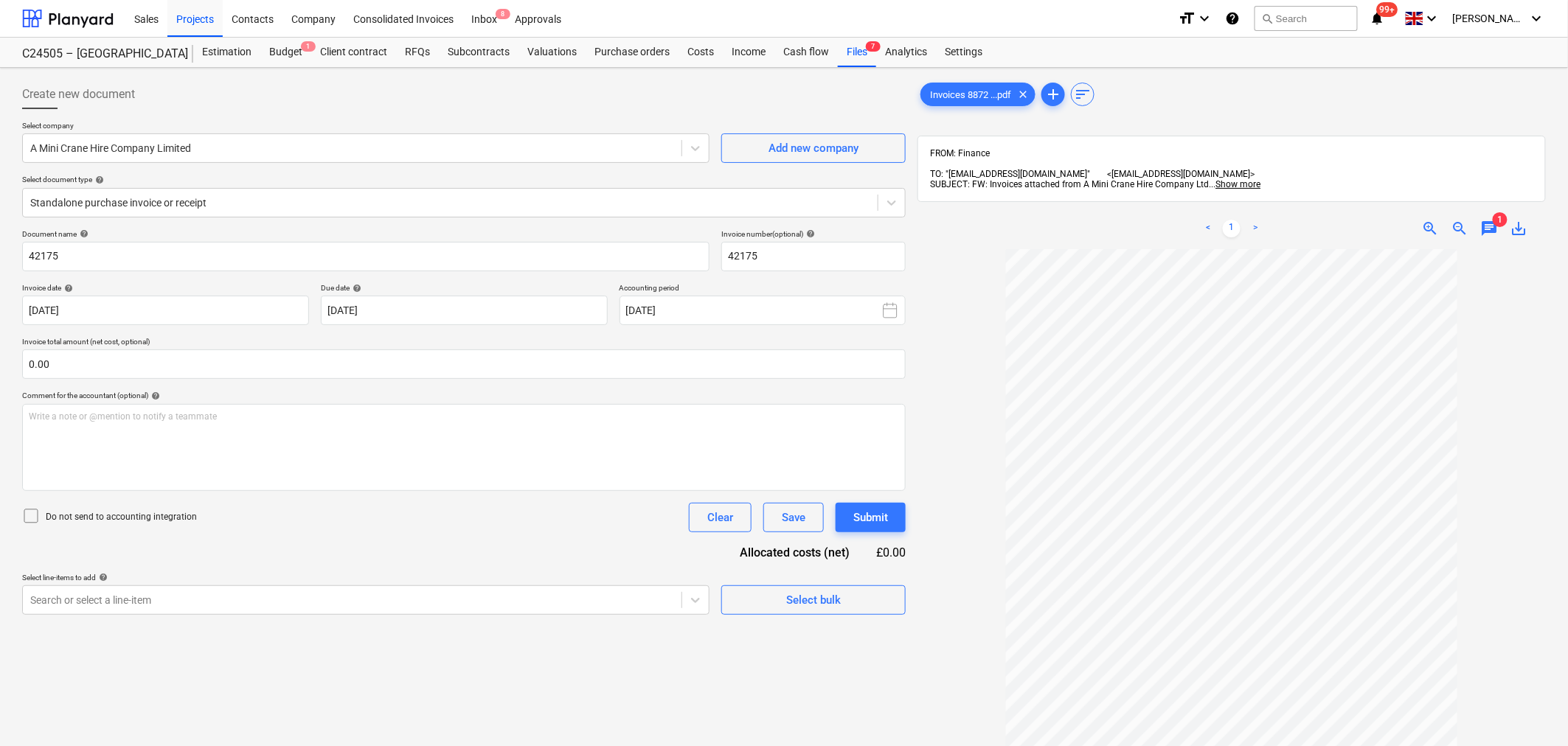
click at [1522, 222] on span "save_alt" at bounding box center [1519, 228] width 18 height 18
click at [1490, 220] on span "chat" at bounding box center [1489, 228] width 18 height 18
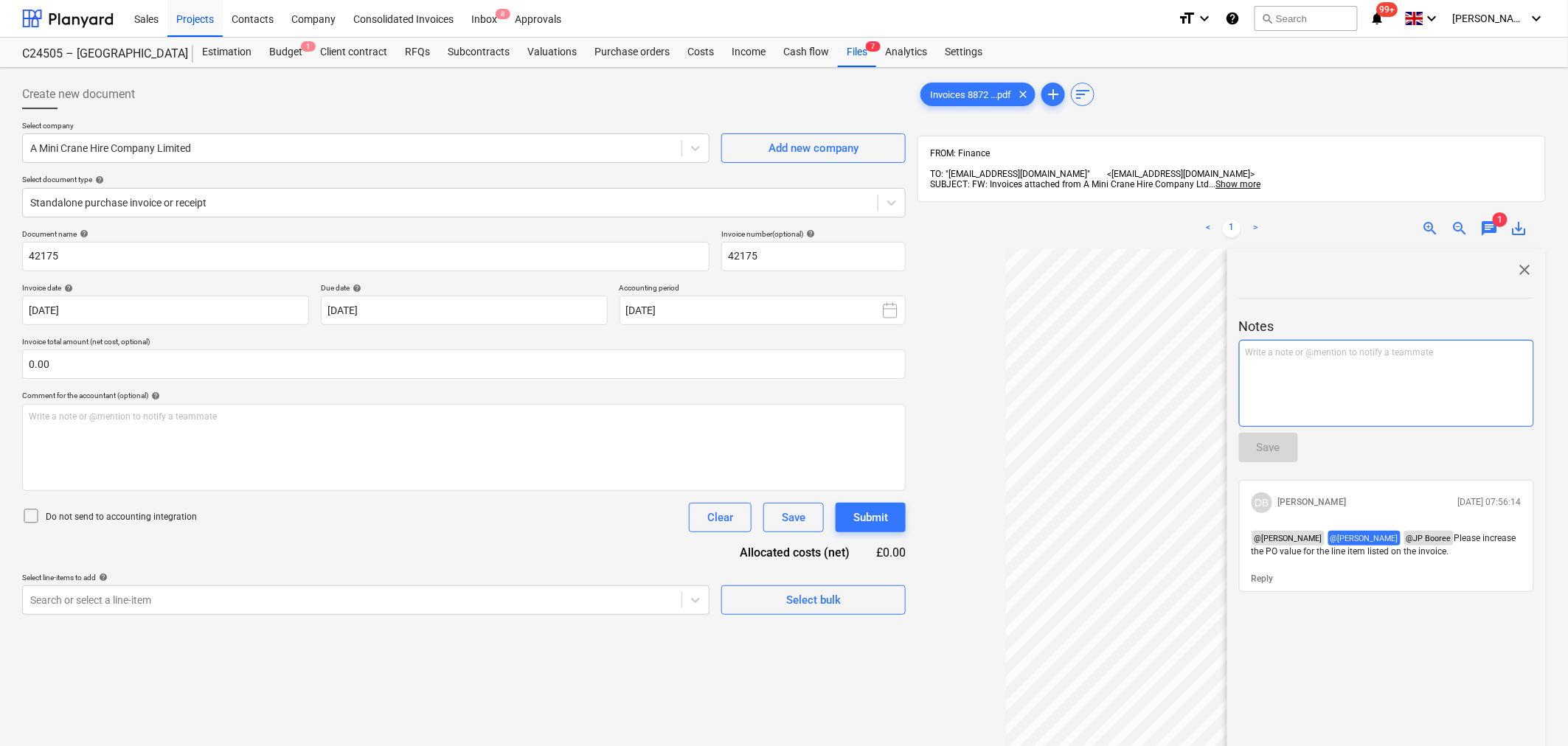
click at [1309, 352] on div "Write a note or @mention to notify a teammate [PERSON_NAME]" at bounding box center [1386, 384] width 295 height 87
click at [1363, 369] on div "@[PERSON_NAME]" at bounding box center [1386, 384] width 295 height 87
click at [1331, 349] on p "﻿ @ [PERSON_NAME] ﻿ ﻿" at bounding box center [1387, 354] width 282 height 15
click at [1344, 350] on p "﻿ @ [PERSON_NAME] ﻿ , these should be cancelled due to the replacement A frame" at bounding box center [1387, 361] width 282 height 28
click at [1274, 440] on div "Save" at bounding box center [1269, 447] width 24 height 19
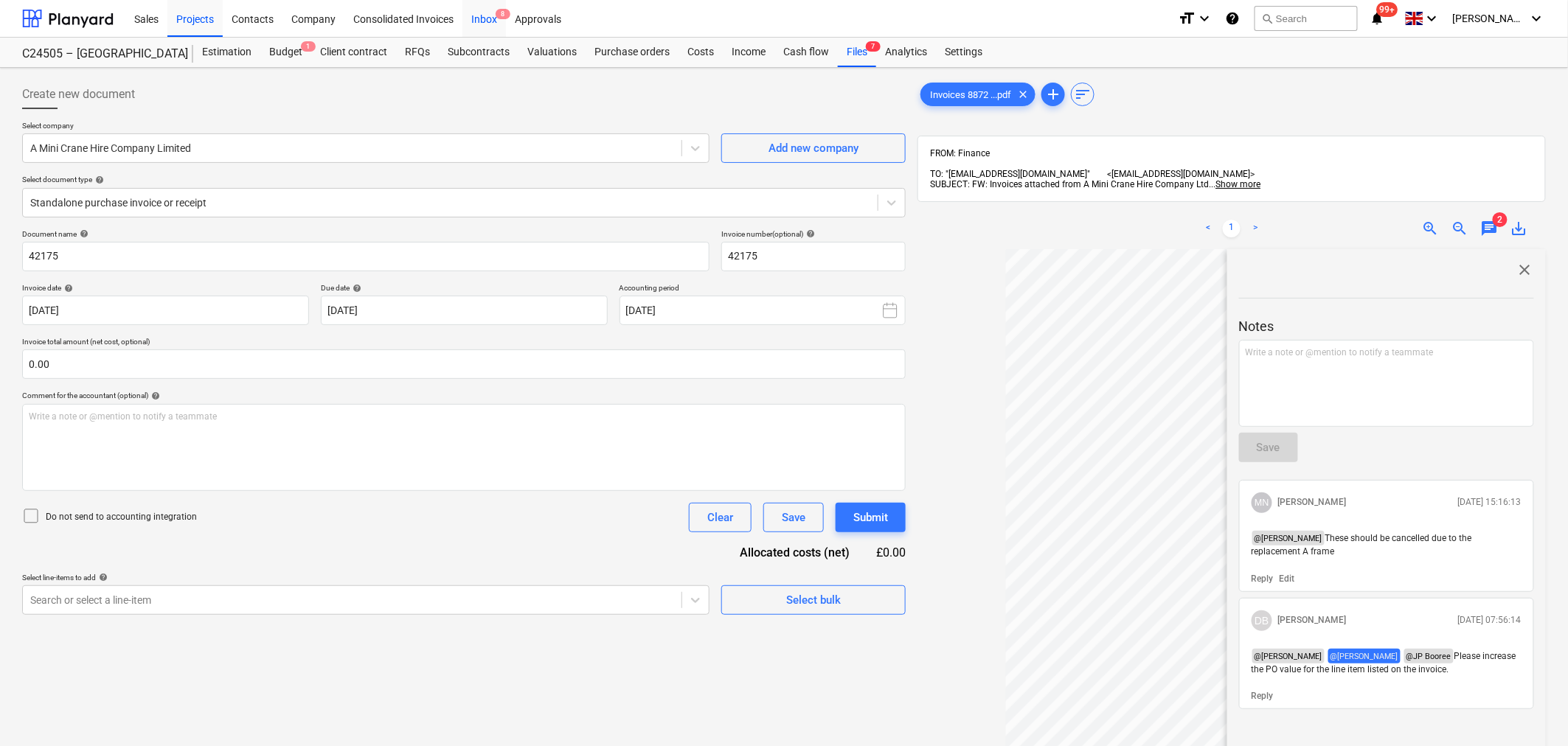
click at [484, 24] on div "Inbox 8" at bounding box center [484, 18] width 43 height 38
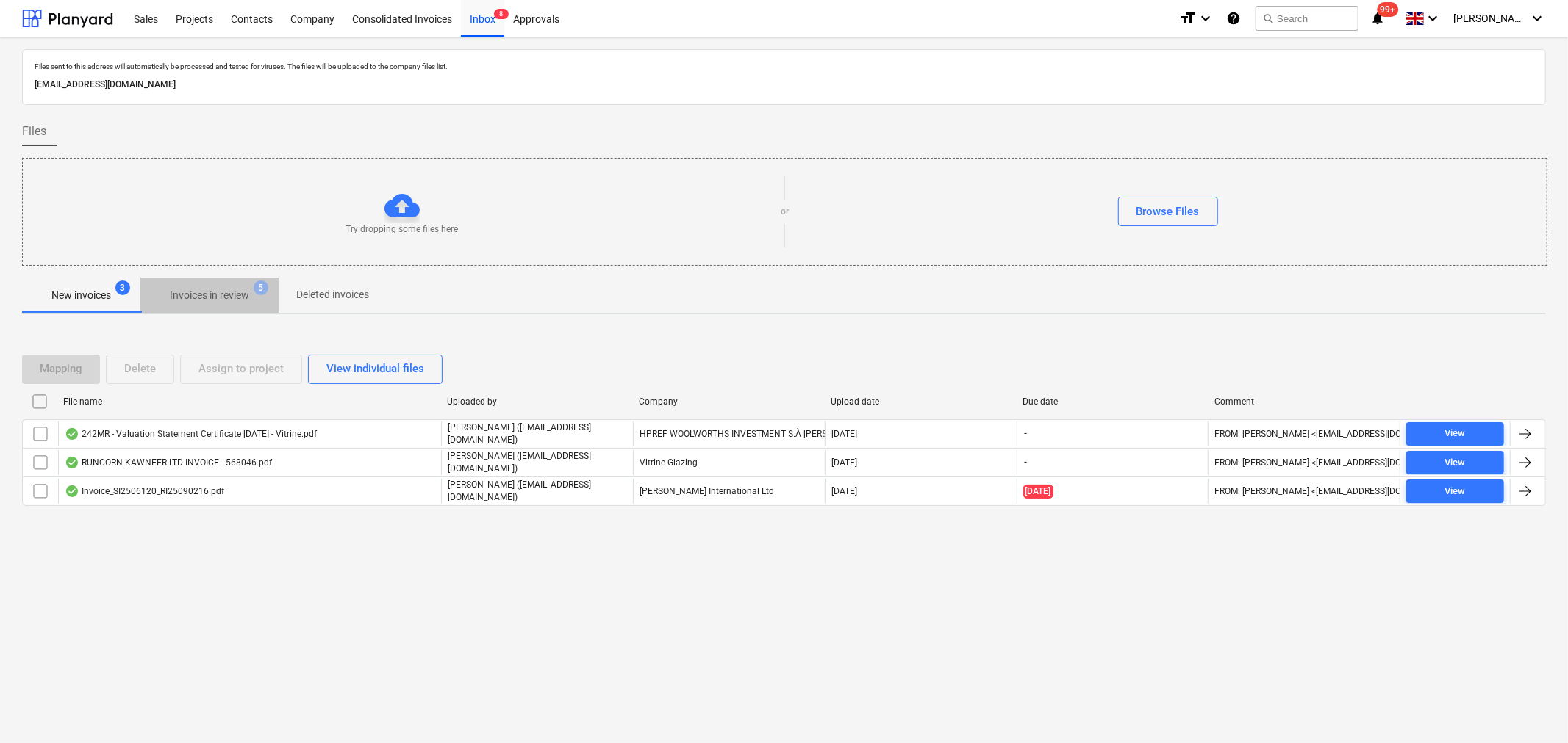
click at [226, 297] on p "Invoices in review" at bounding box center [209, 296] width 79 height 16
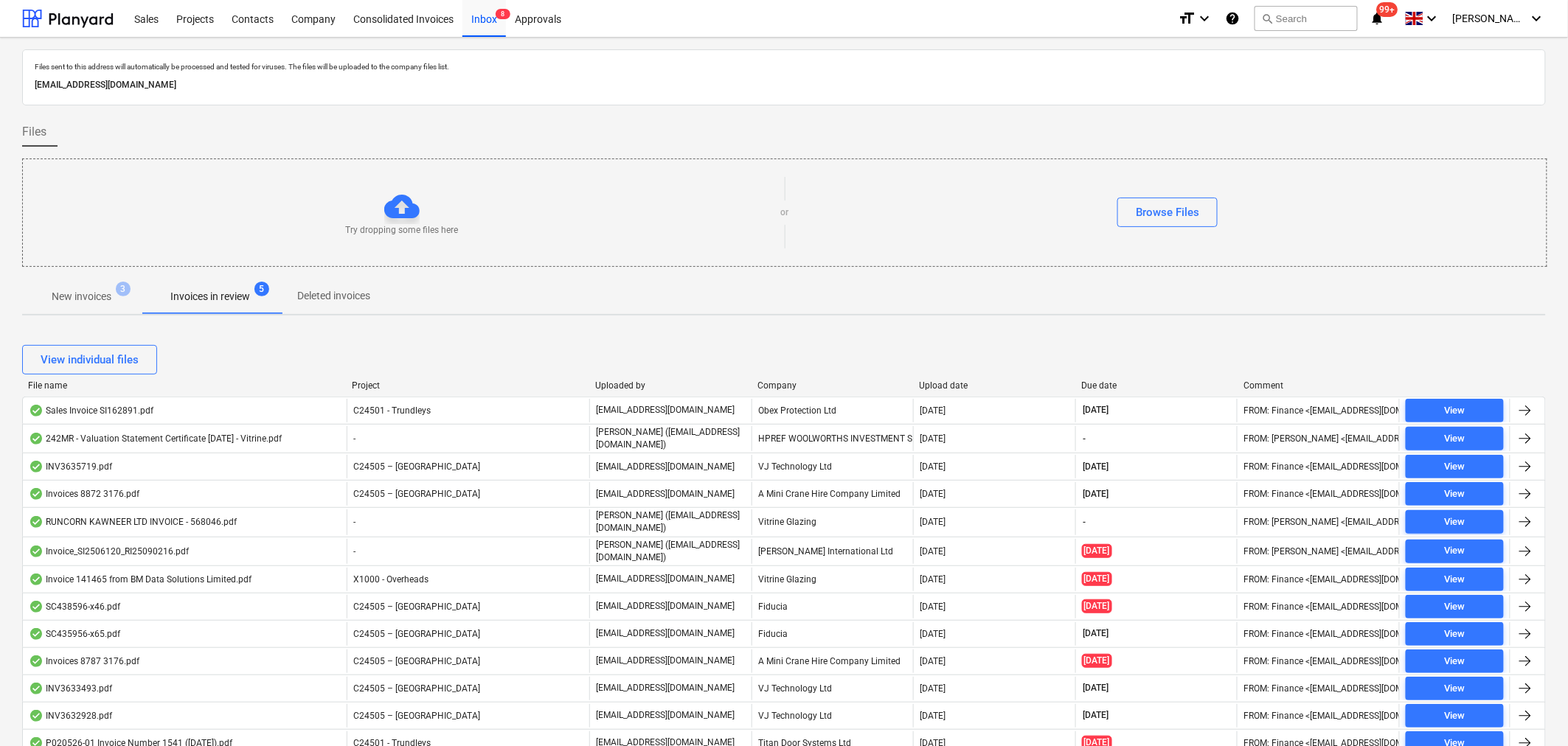
click at [776, 381] on div "Company" at bounding box center [832, 385] width 151 height 10
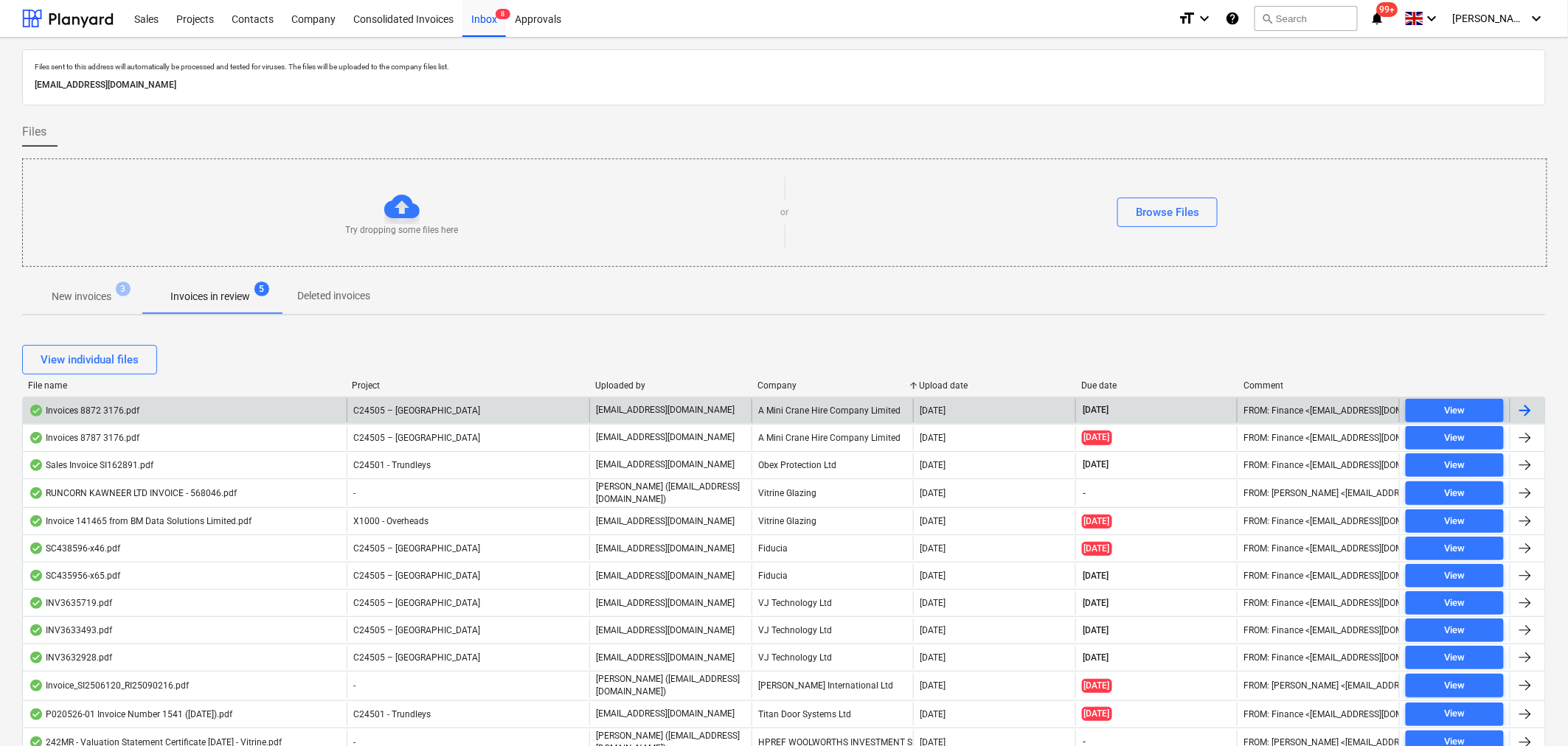
click at [779, 413] on div "A Mini Crane Hire Company Limited" at bounding box center [833, 411] width 163 height 24
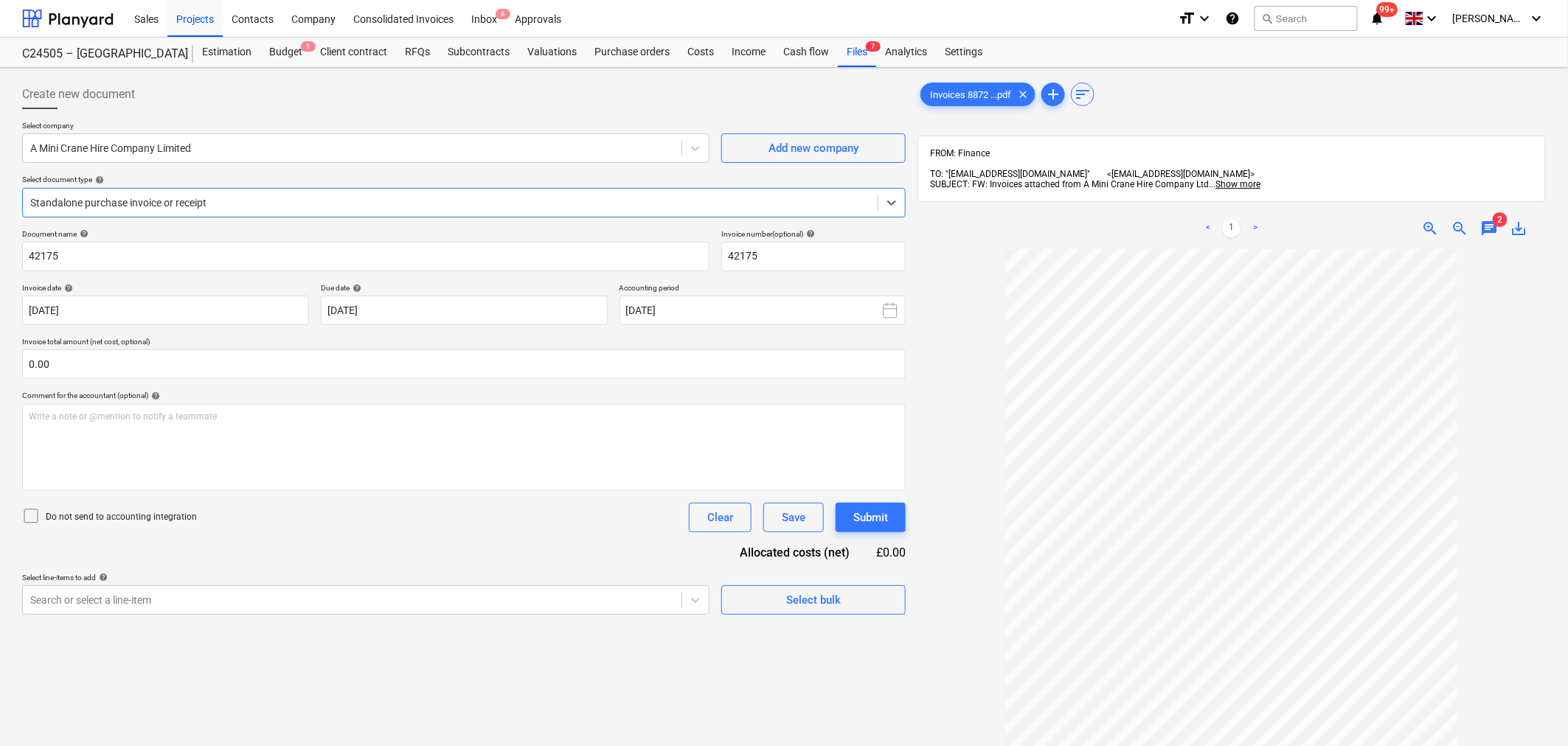
click at [1490, 220] on span "chat" at bounding box center [1489, 228] width 18 height 18
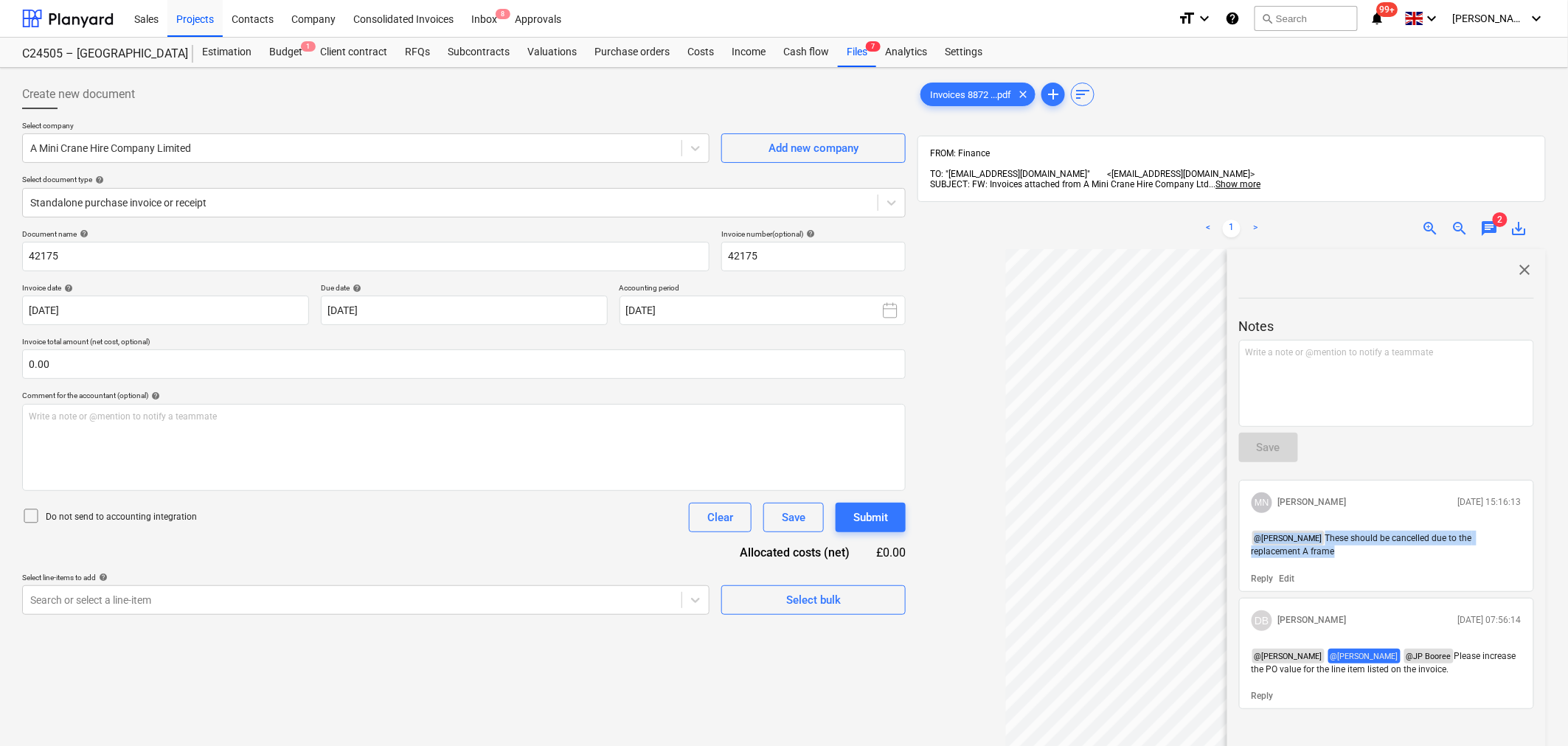
drag, startPoint x: 1342, startPoint y: 540, endPoint x: 1228, endPoint y: 523, distance: 115.3
click at [1228, 523] on div "close Notes Write a note or @mention to notify a teammate ﻿ Save MN [PERSON_NAM…" at bounding box center [1387, 614] width 319 height 728
copy p "@ [PERSON_NAME] These should be cancelled due to the replacement A frame"
click at [495, 19] on div "Inbox 8" at bounding box center [484, 18] width 43 height 38
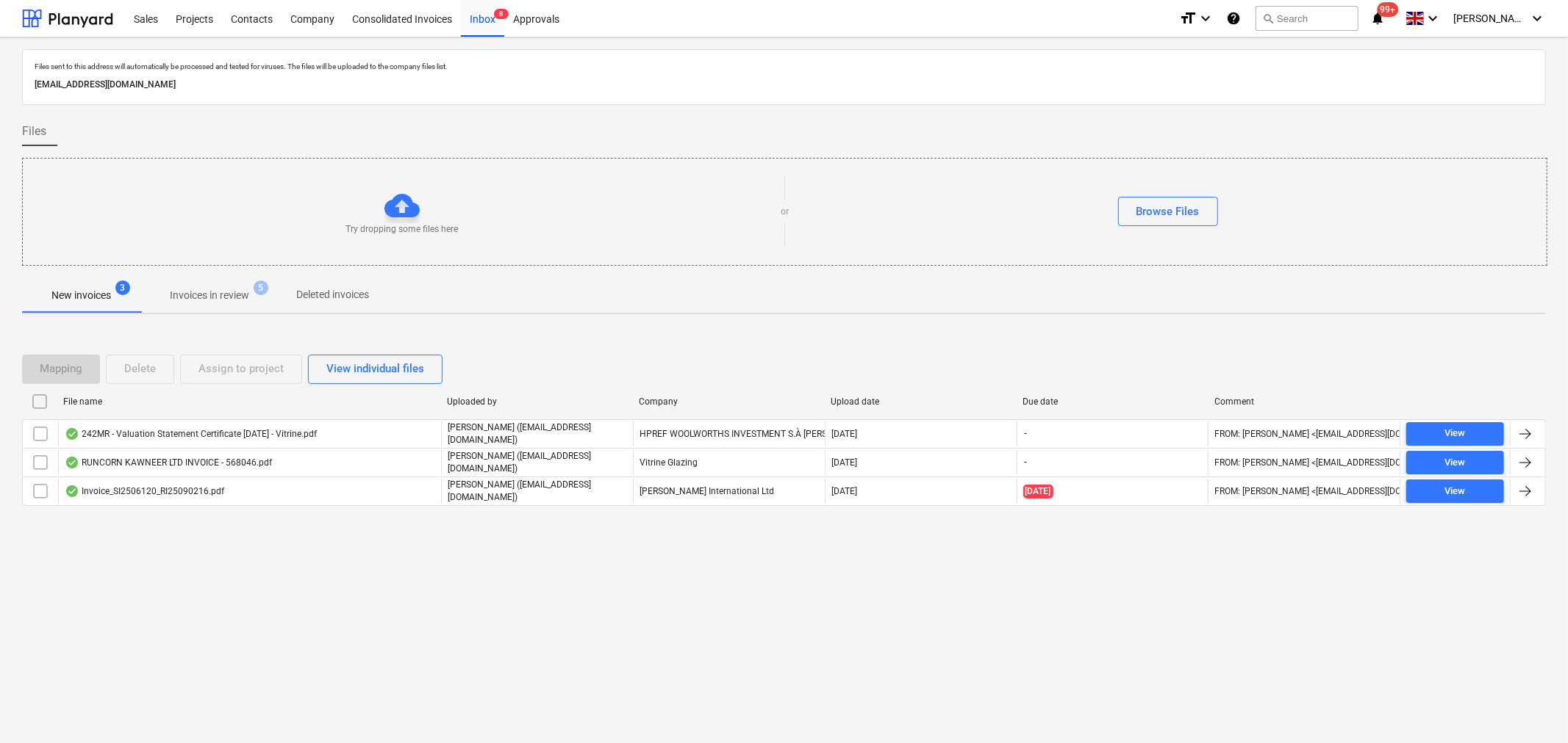
click at [231, 296] on p "Invoices in review" at bounding box center [209, 296] width 79 height 16
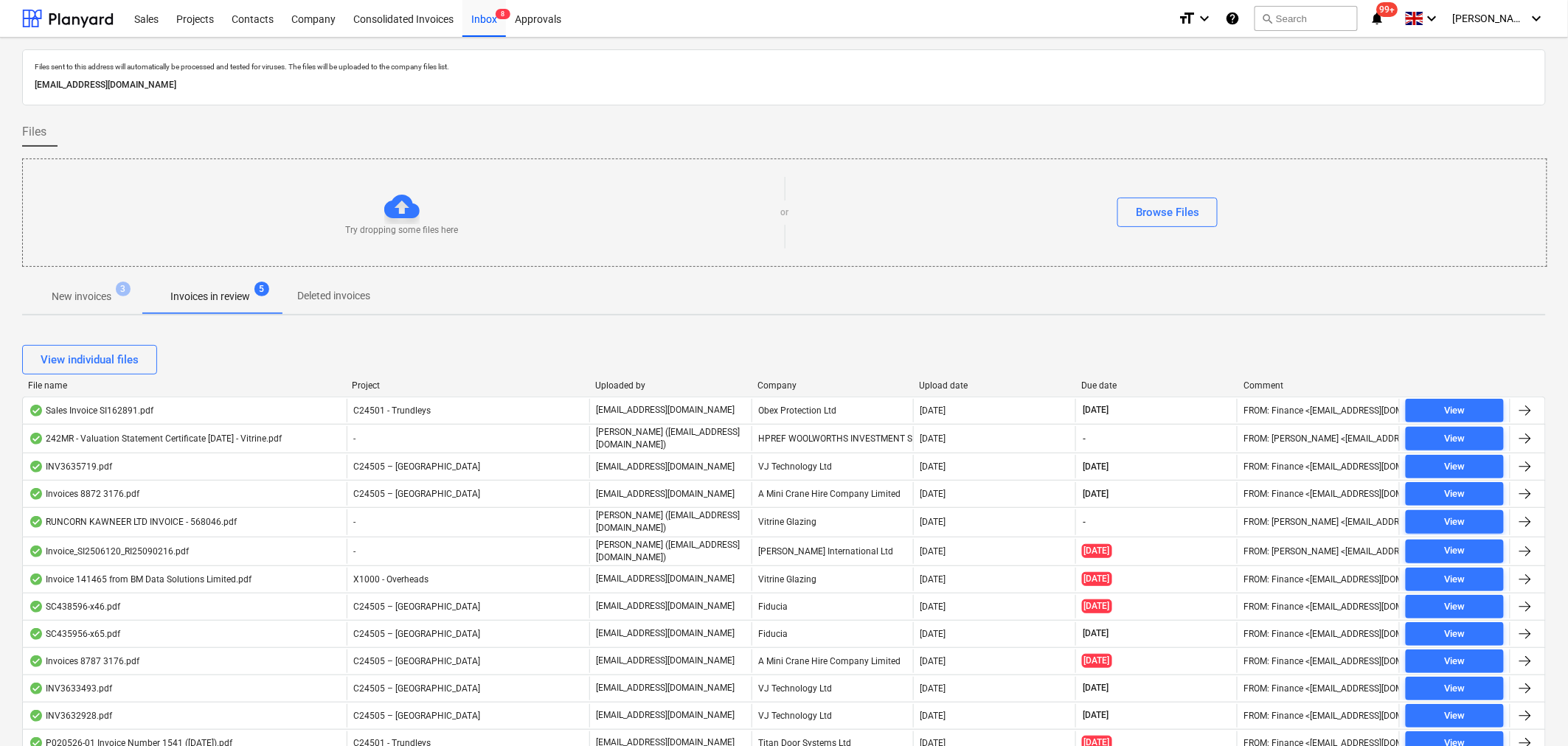
click at [783, 387] on div "Company" at bounding box center [832, 385] width 151 height 10
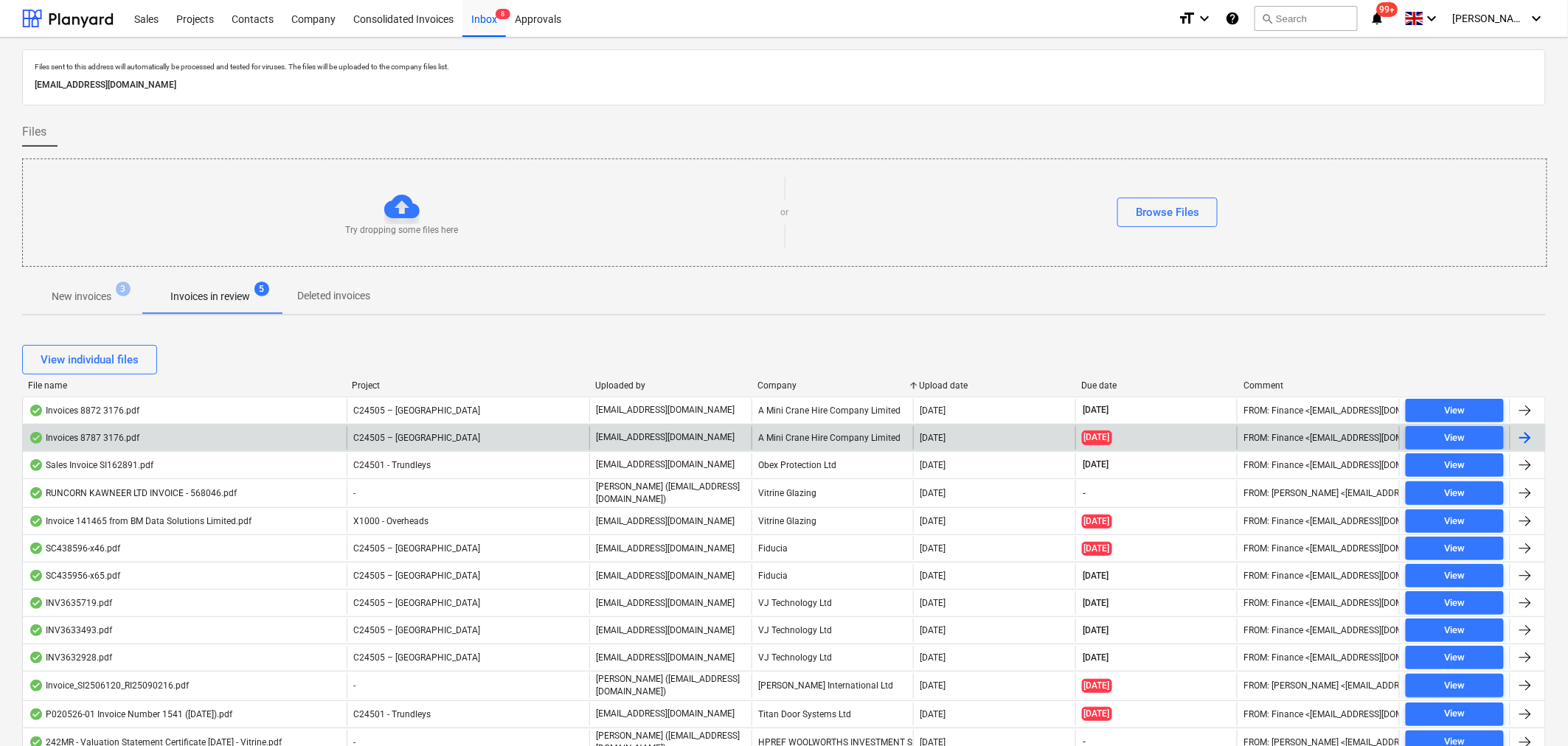
click at [797, 435] on div "A Mini Crane Hire Company Limited" at bounding box center [833, 438] width 163 height 24
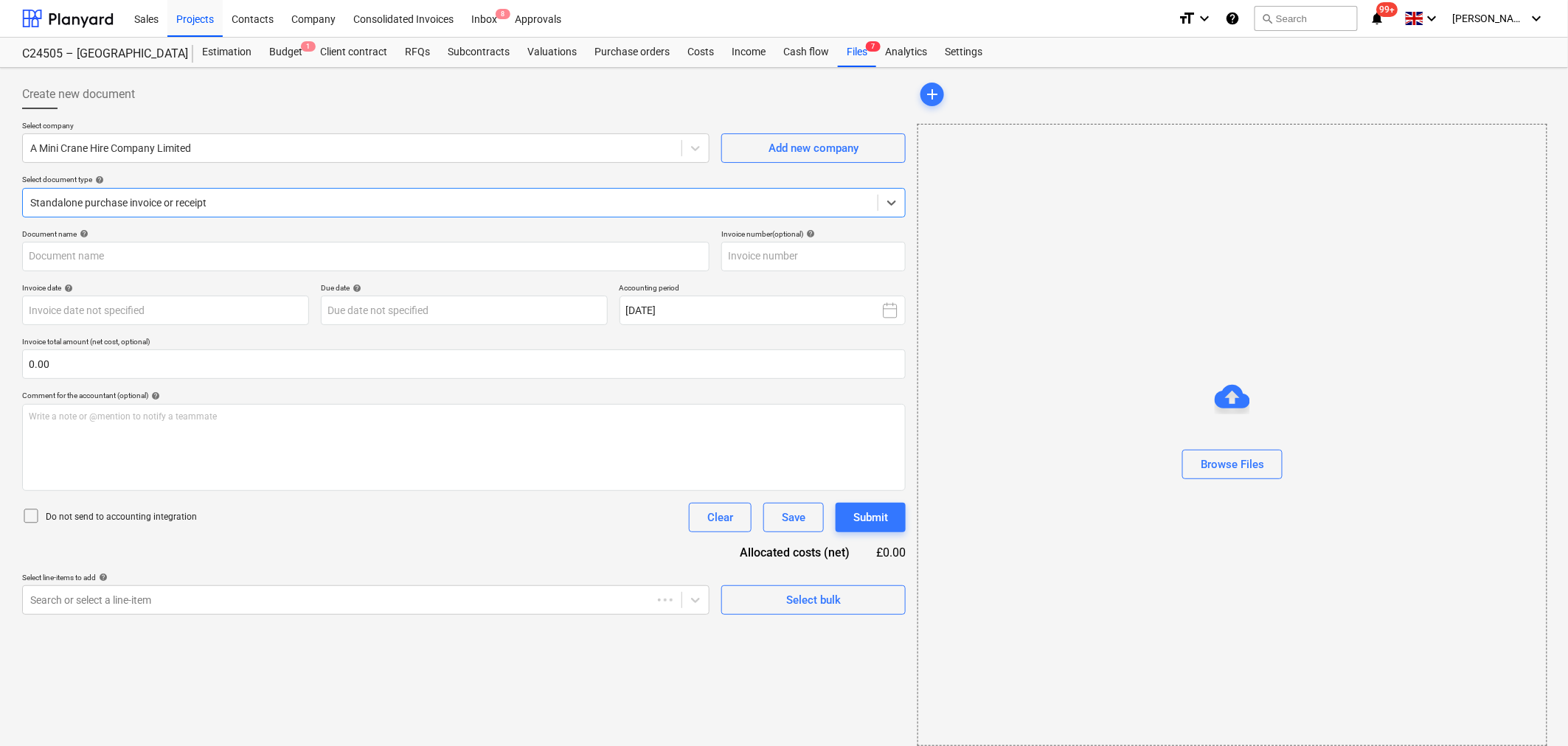
type input "41882"
type input "[DATE]"
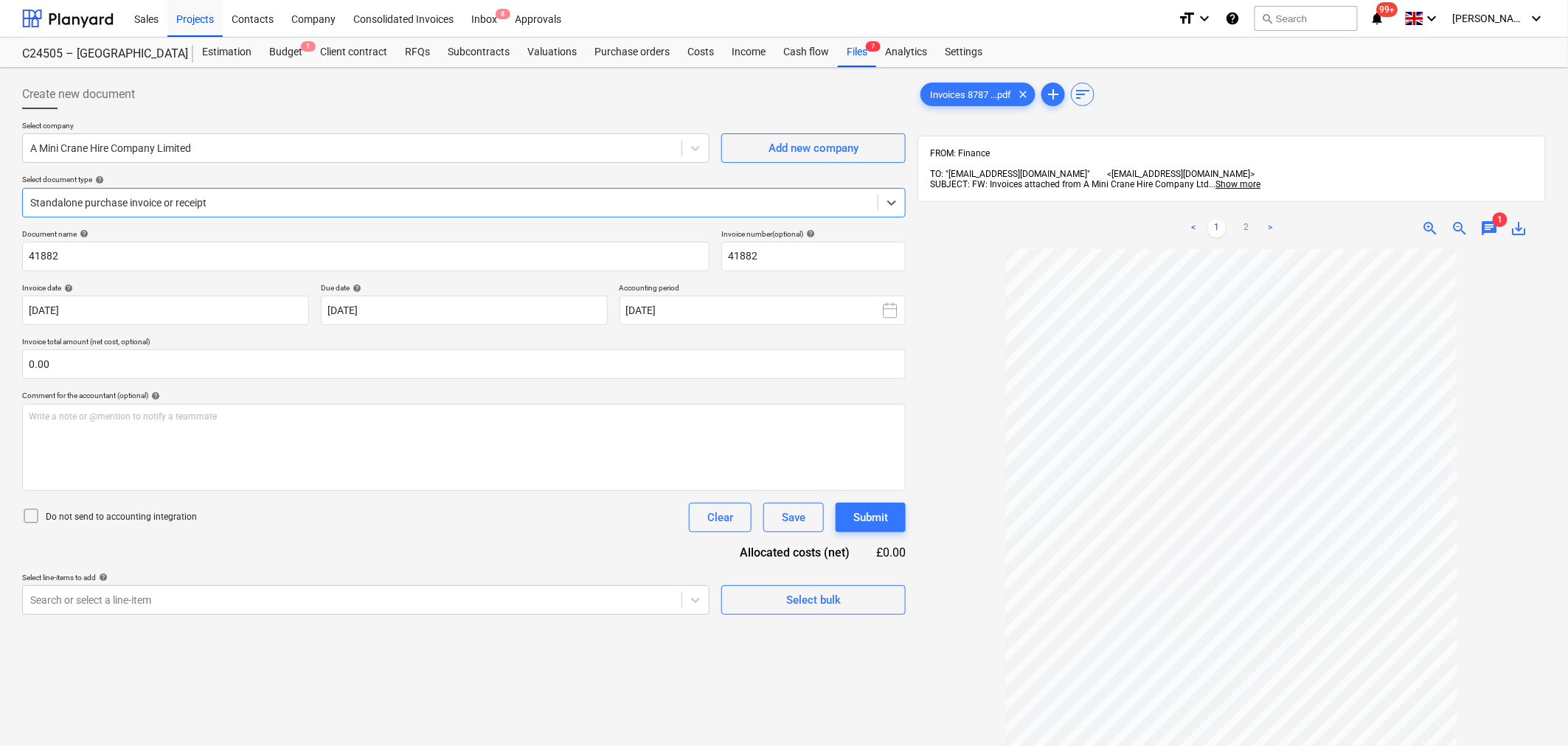
click at [1490, 220] on span "chat" at bounding box center [1489, 228] width 18 height 18
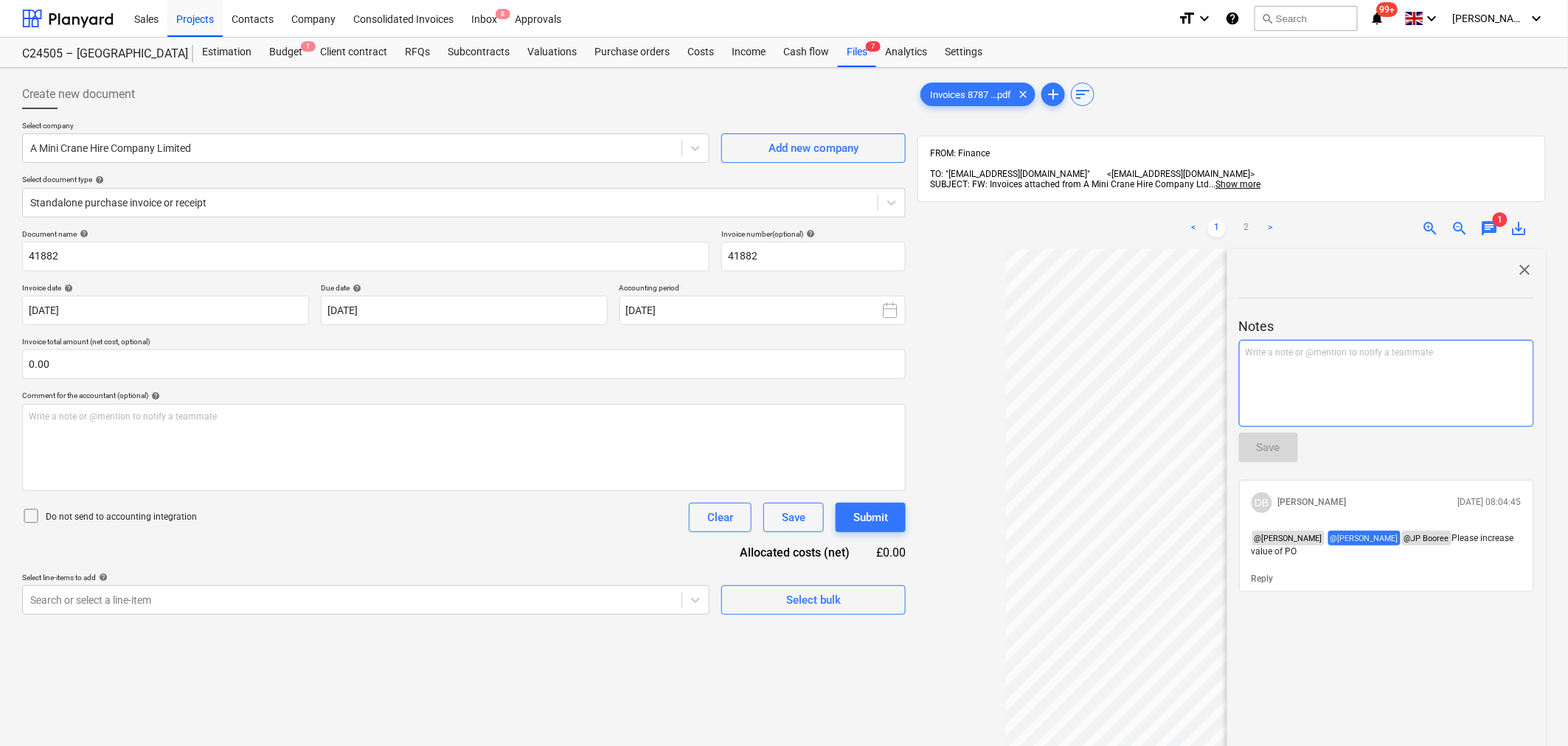
click at [1289, 349] on p "Write a note or @mention to notify a teammate [PERSON_NAME]" at bounding box center [1387, 353] width 282 height 13
click at [1326, 348] on span "@[PERSON_NAME] should be cancelled due to the replacement A frame" at bounding box center [1377, 359] width 261 height 23
click at [1212, 345] on div "< 1 2 > zoom_in zoom_out chat 1 save_alt close Notes @[PERSON_NAME] These shoul…" at bounding box center [1232, 581] width 629 height 746
click at [1323, 360] on div "@cristiThese should be cancelled due to the replacement A frame" at bounding box center [1386, 384] width 295 height 87
click at [1208, 345] on div "< 1 2 > zoom_in zoom_out chat 1 save_alt close Notes @cristiThese should be can…" at bounding box center [1232, 581] width 629 height 746
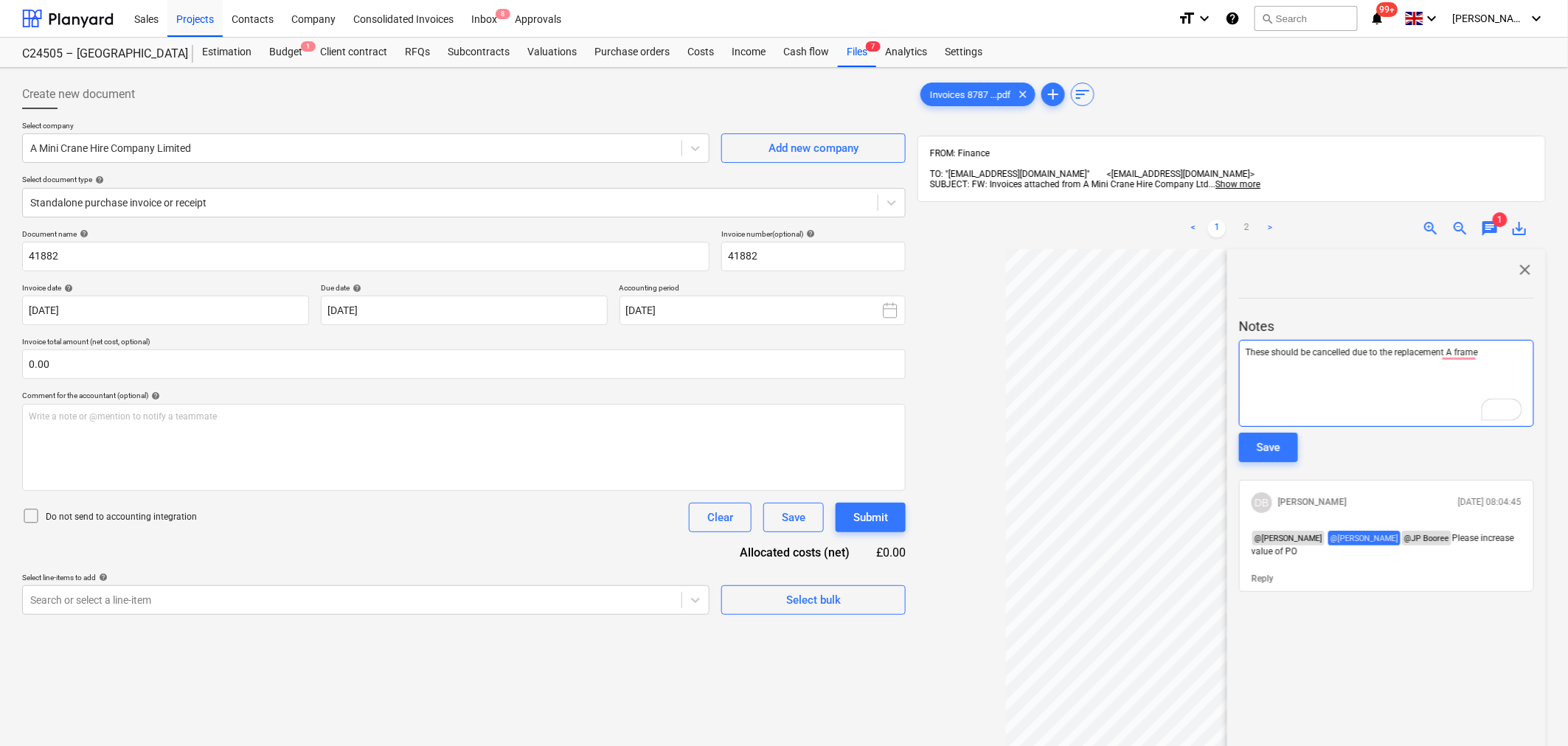
click at [1251, 367] on div "These should be cancelled due to the replacement A frame" at bounding box center [1386, 384] width 295 height 87
click at [1480, 347] on p "These should be cancelled due to the replacement A frame" at bounding box center [1387, 353] width 282 height 13
click at [1327, 363] on p "﻿ @ [PERSON_NAME] ﻿ ﻿" at bounding box center [1387, 367] width 282 height 15
click at [1273, 444] on div "Save" at bounding box center [1269, 447] width 24 height 19
